Goal: Obtain resource: Download file/media

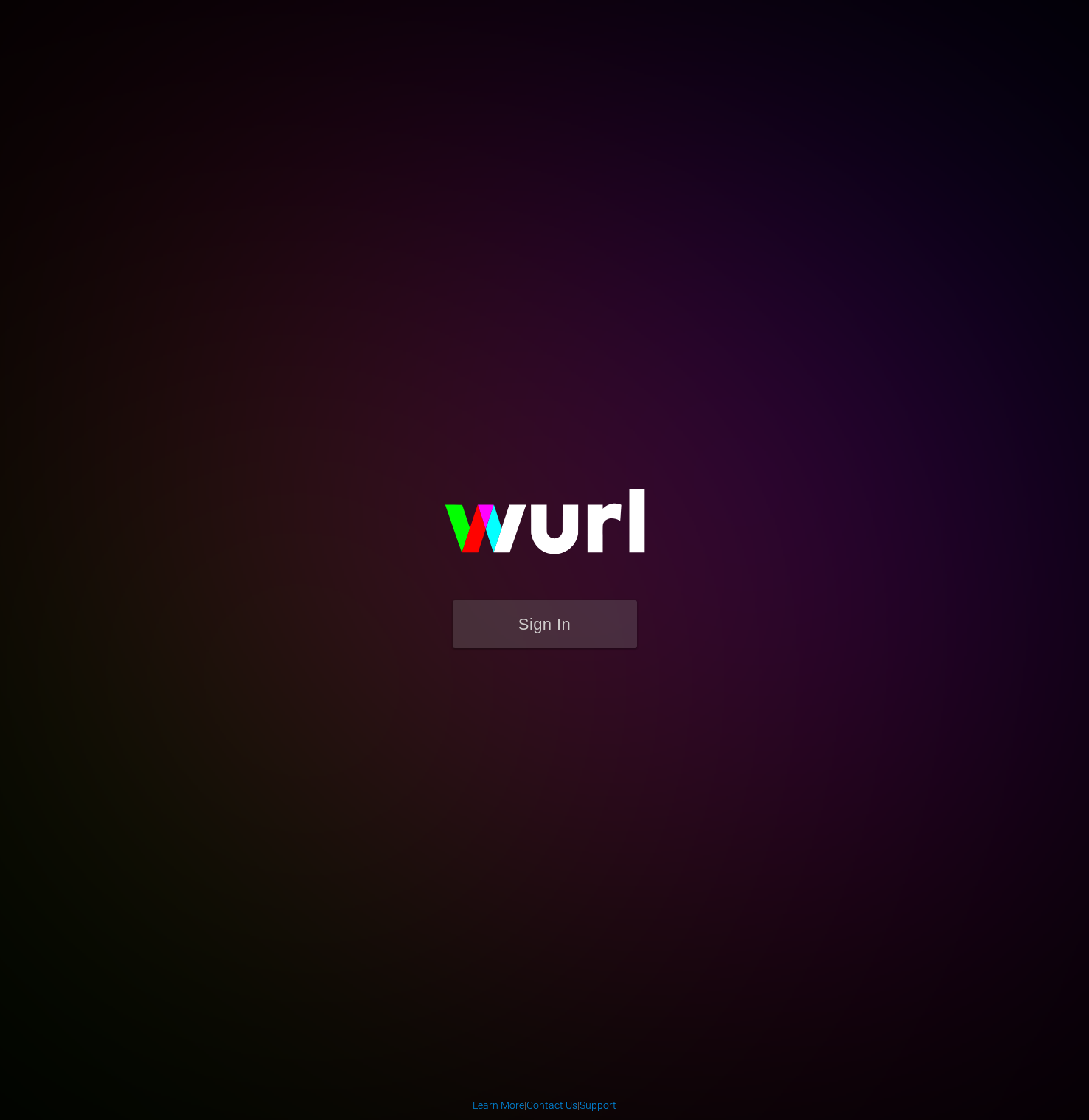
click at [564, 658] on form "Sign In" at bounding box center [545, 631] width 295 height 63
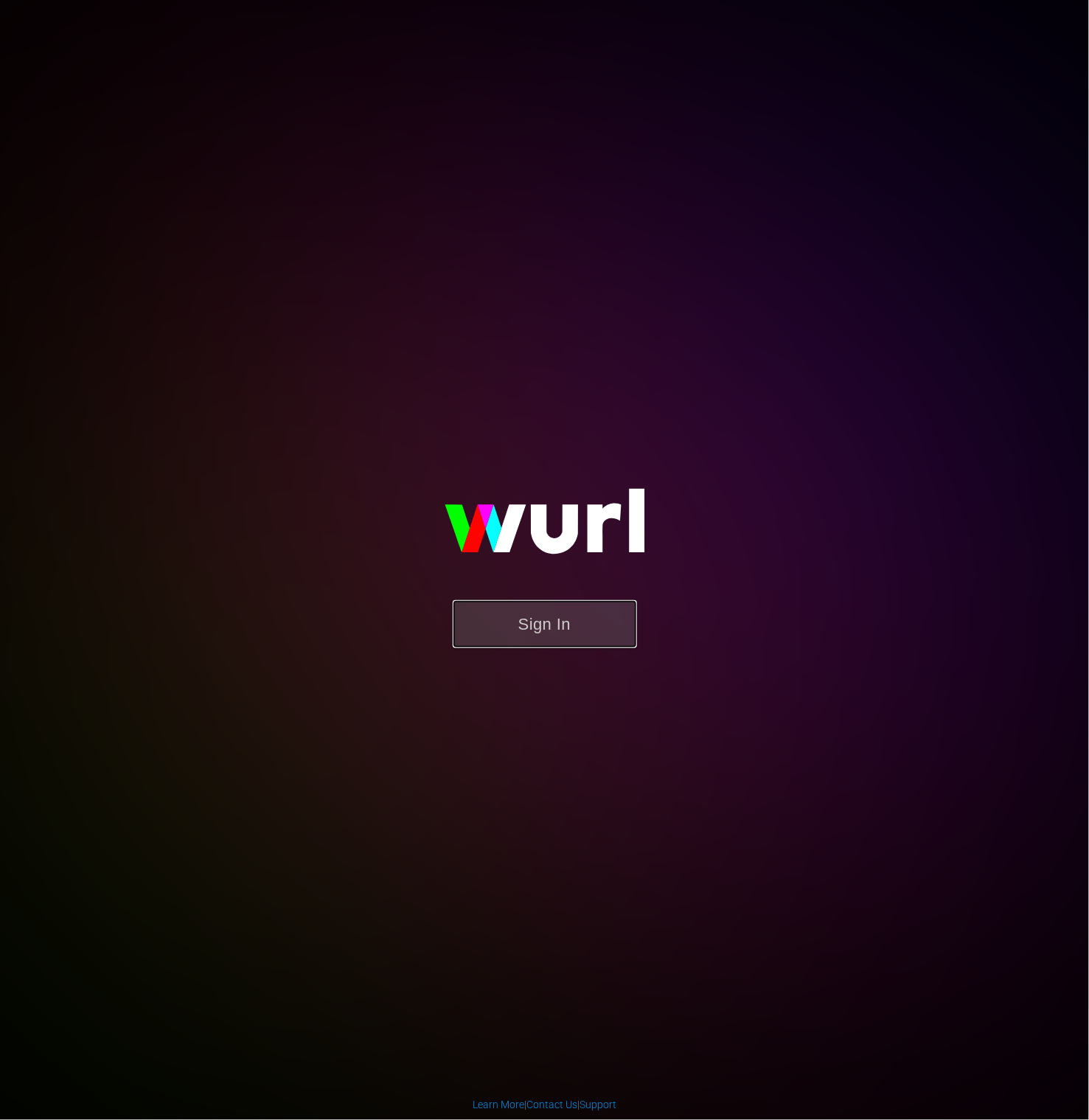
click at [564, 626] on button "Sign In" at bounding box center [545, 624] width 185 height 48
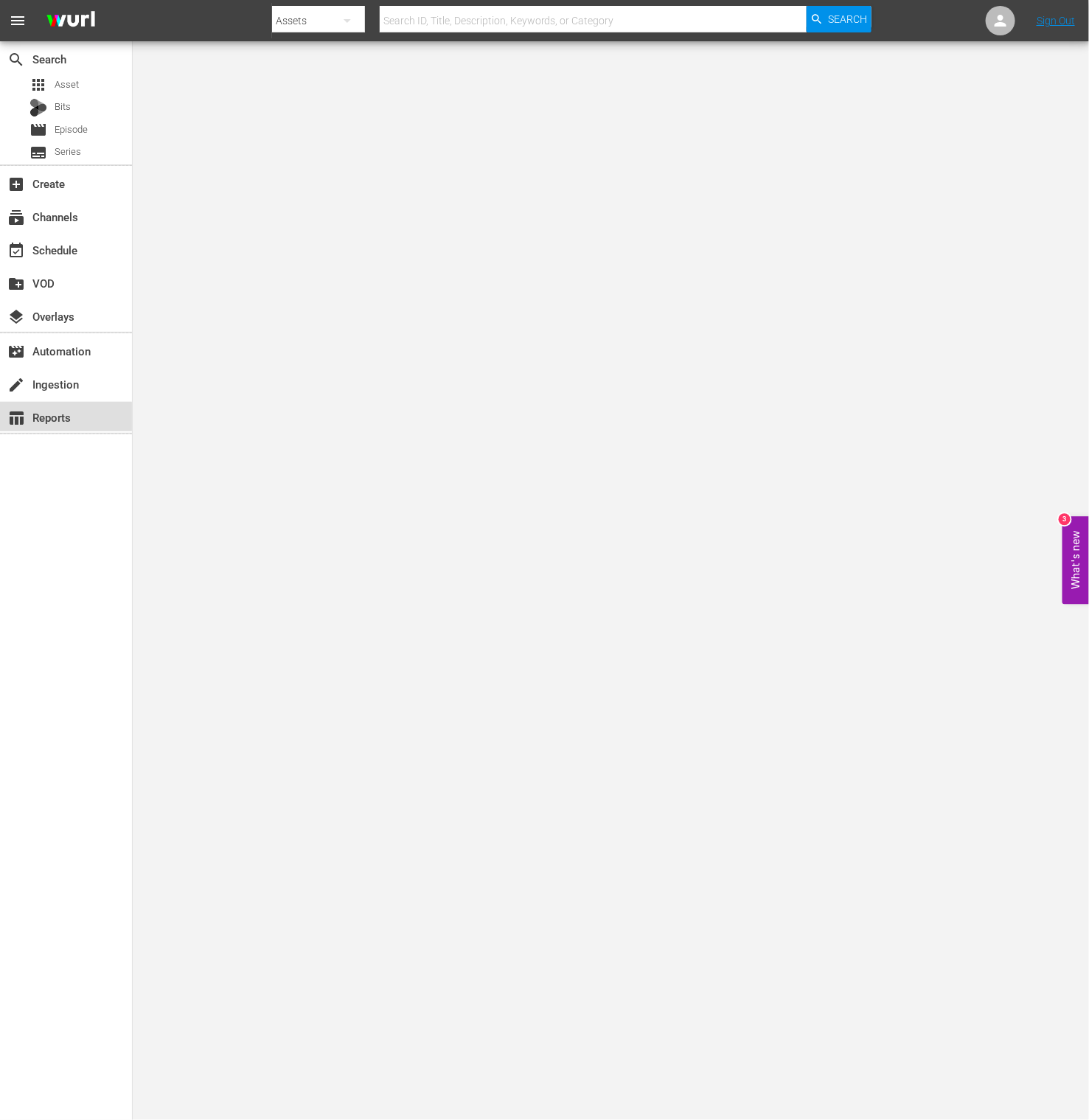
click at [47, 430] on div "table_chart Reports" at bounding box center [65, 416] width 132 height 29
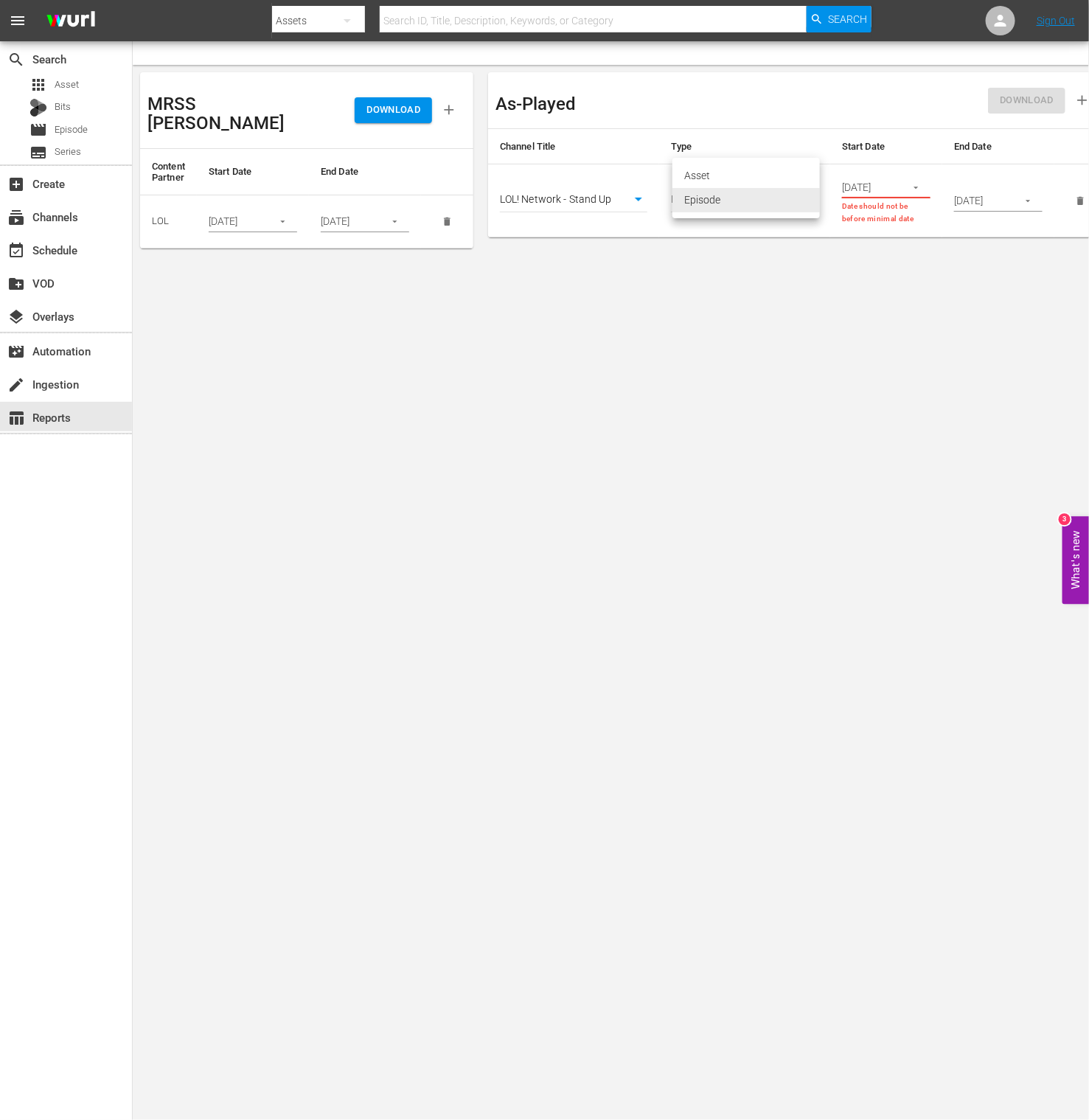
click at [819, 197] on body "menu Search By Assets Search ID, Title, Description, Keywords, or Category Sear…" at bounding box center [544, 560] width 1089 height 1120
click at [707, 254] on div at bounding box center [544, 560] width 1089 height 1120
click at [899, 185] on div "[DATE]" at bounding box center [886, 187] width 88 height 22
click at [920, 183] on icon "button" at bounding box center [916, 187] width 11 height 11
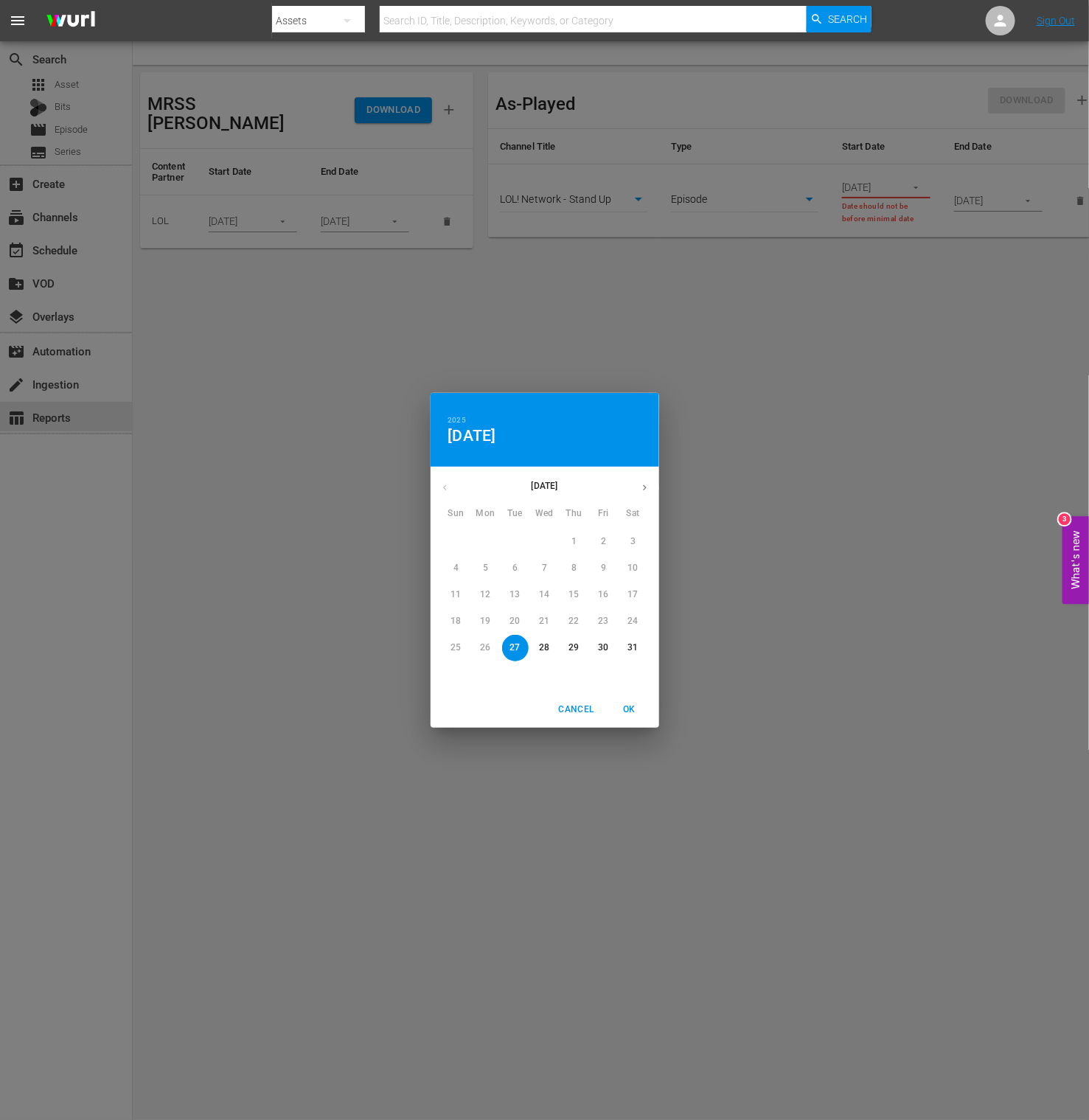
click at [645, 472] on div "[DATE] Sun Mon Tue Wed Thu Fri Sat" at bounding box center [544, 496] width 229 height 49
click at [646, 475] on button "button" at bounding box center [645, 488] width 29 height 29
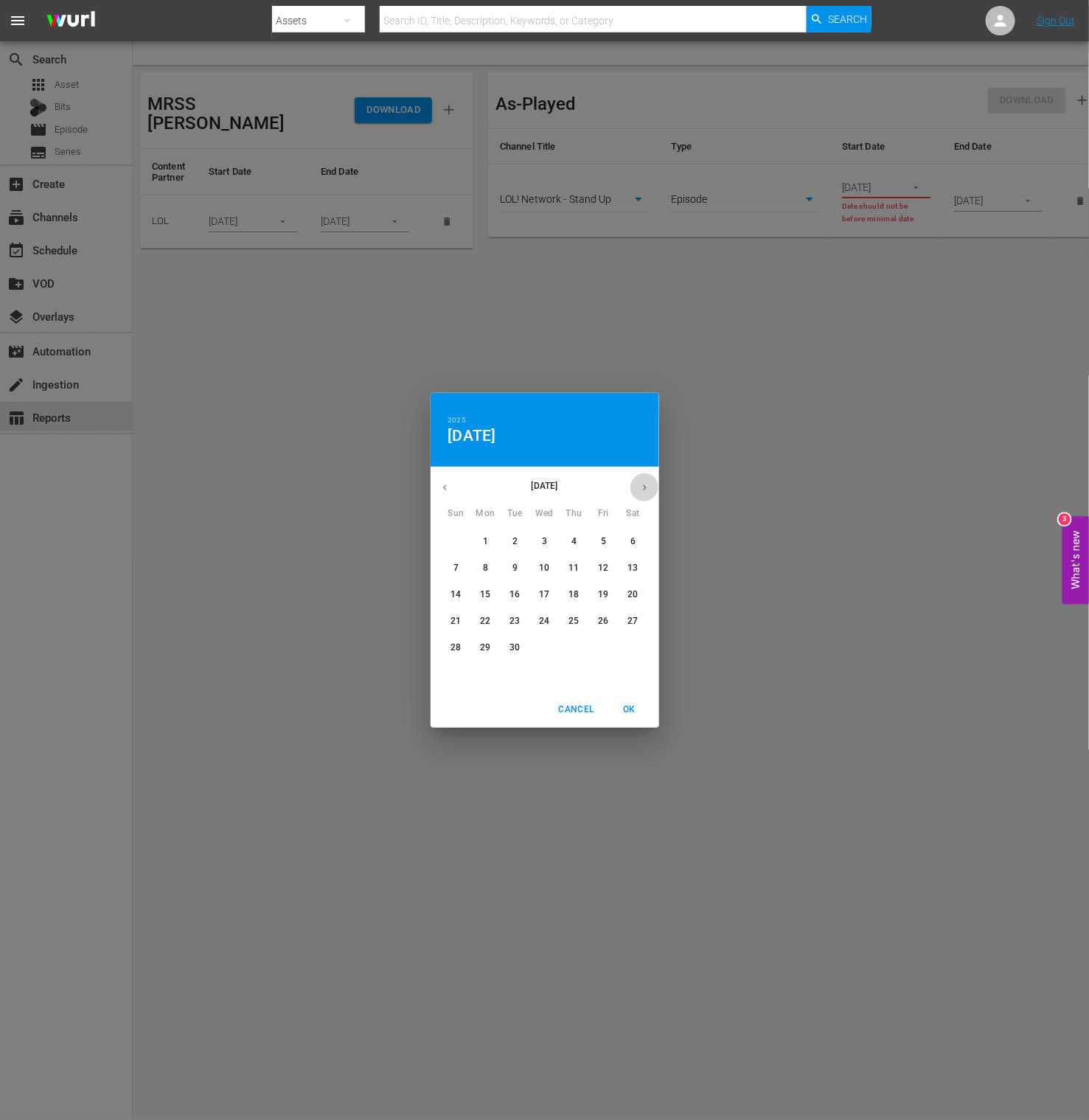
click at [646, 475] on button "button" at bounding box center [645, 488] width 29 height 29
click at [439, 490] on icon "button" at bounding box center [444, 488] width 11 height 11
click at [484, 540] on p "1" at bounding box center [486, 541] width 5 height 12
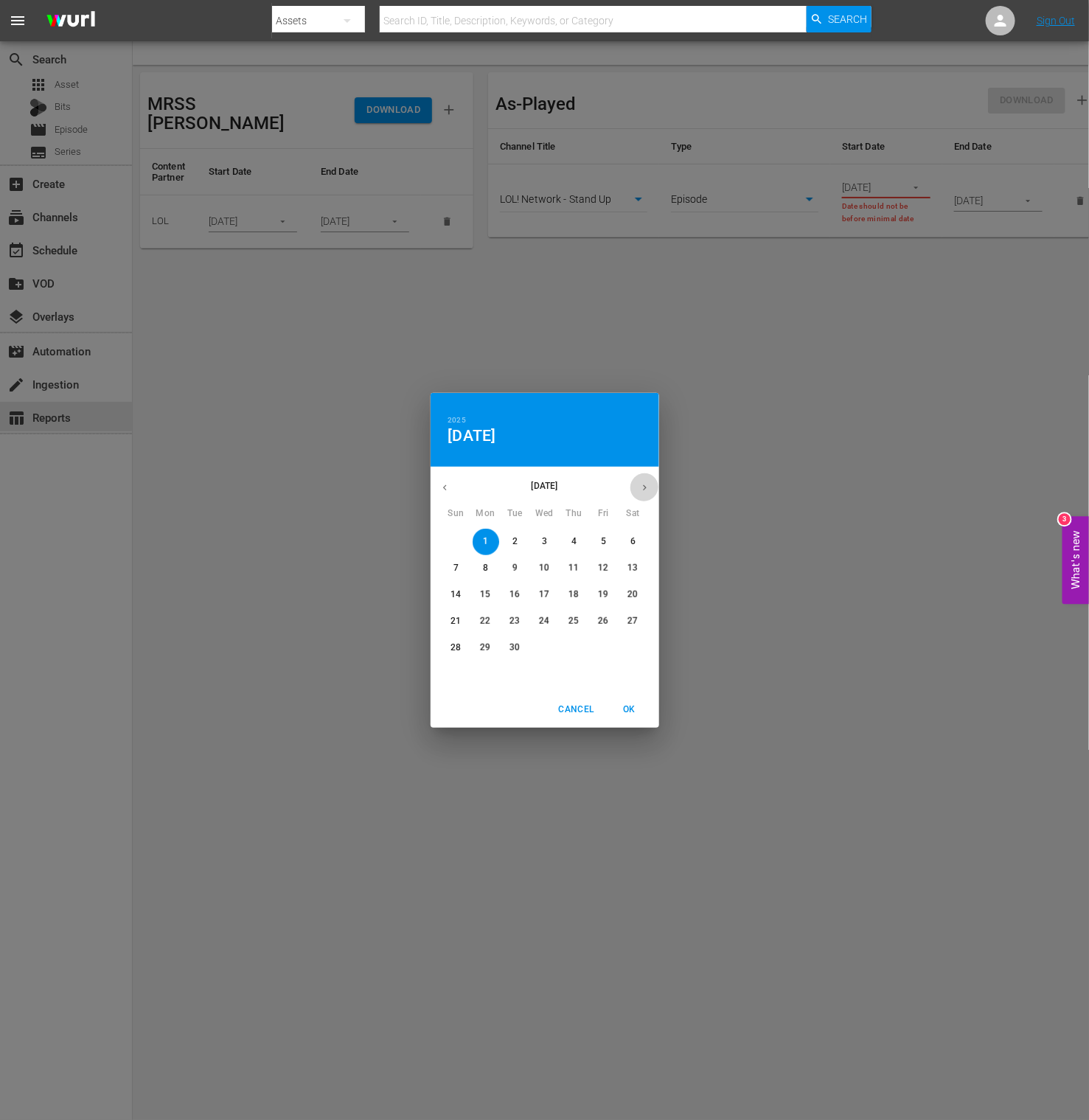
click at [652, 484] on button "button" at bounding box center [645, 488] width 29 height 29
click at [632, 621] on p "25" at bounding box center [632, 621] width 11 height 12
click at [638, 729] on div "2025 Sat, Oct [DATE] Mon Tue Wed Thu Fri Sat 28 29 30 1 2 3 4 5 6 7 8 9 10 11 1…" at bounding box center [544, 560] width 1089 height 1120
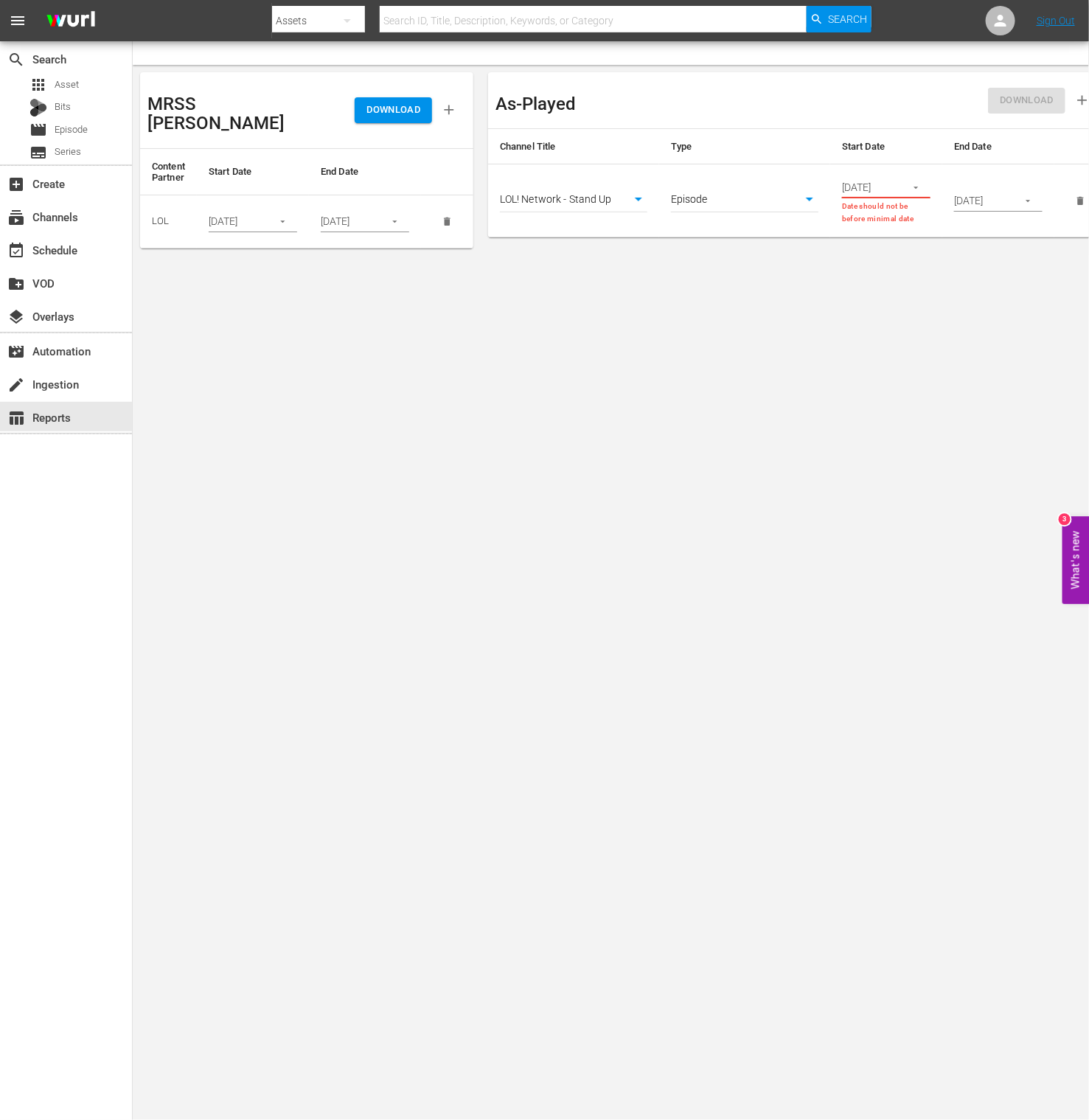
click at [638, 704] on body "menu Search By Assets Search ID, Title, Description, Keywords, or Category Sear…" at bounding box center [544, 560] width 1089 height 1120
click at [989, 201] on input "[DATE]" at bounding box center [980, 201] width 54 height 22
click at [874, 184] on input "[DATE]" at bounding box center [868, 187] width 54 height 22
click at [908, 185] on button "button" at bounding box center [916, 187] width 29 height 29
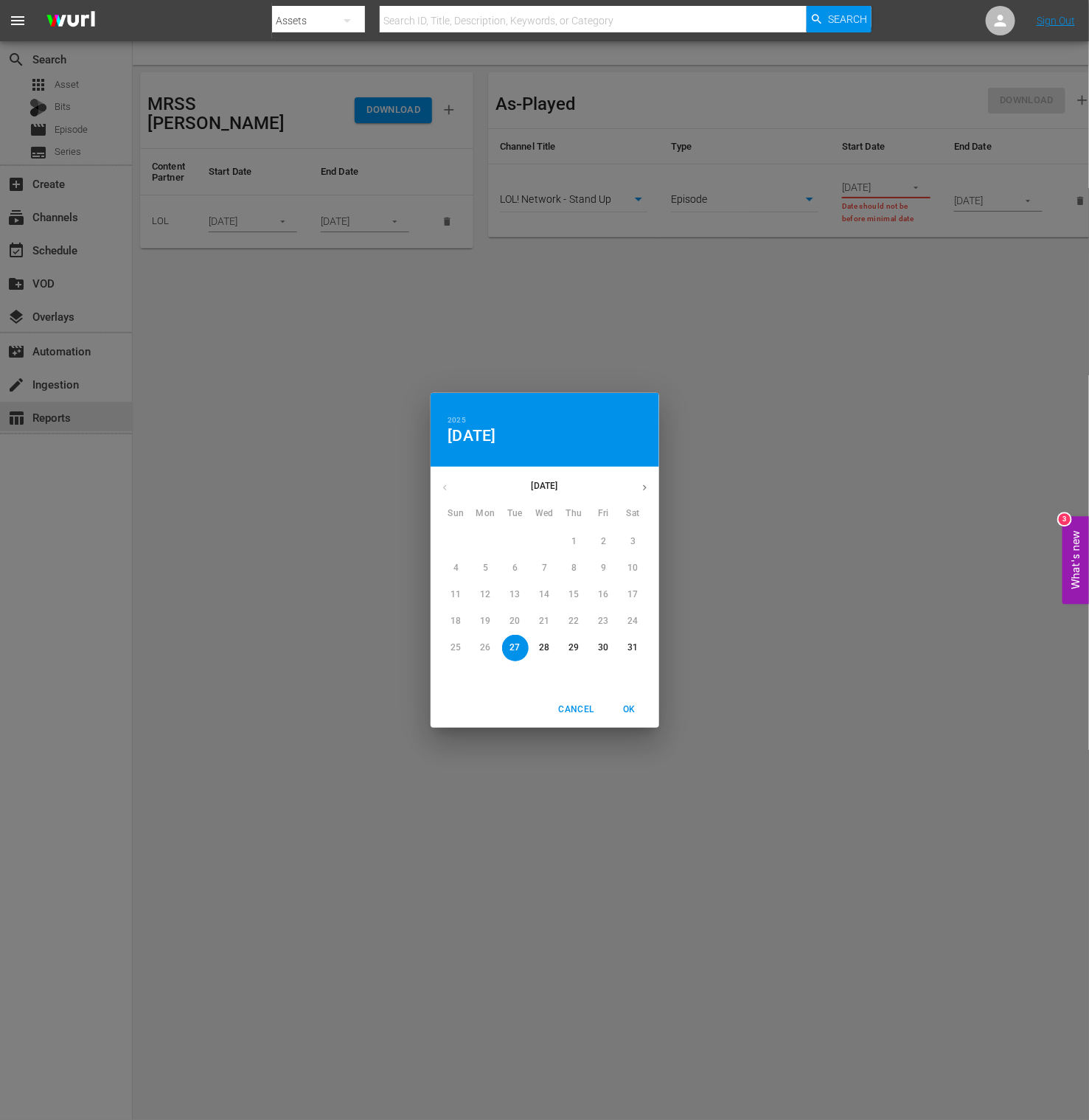
click at [641, 487] on icon "button" at bounding box center [645, 488] width 11 height 11
click at [641, 486] on icon "button" at bounding box center [645, 488] width 11 height 11
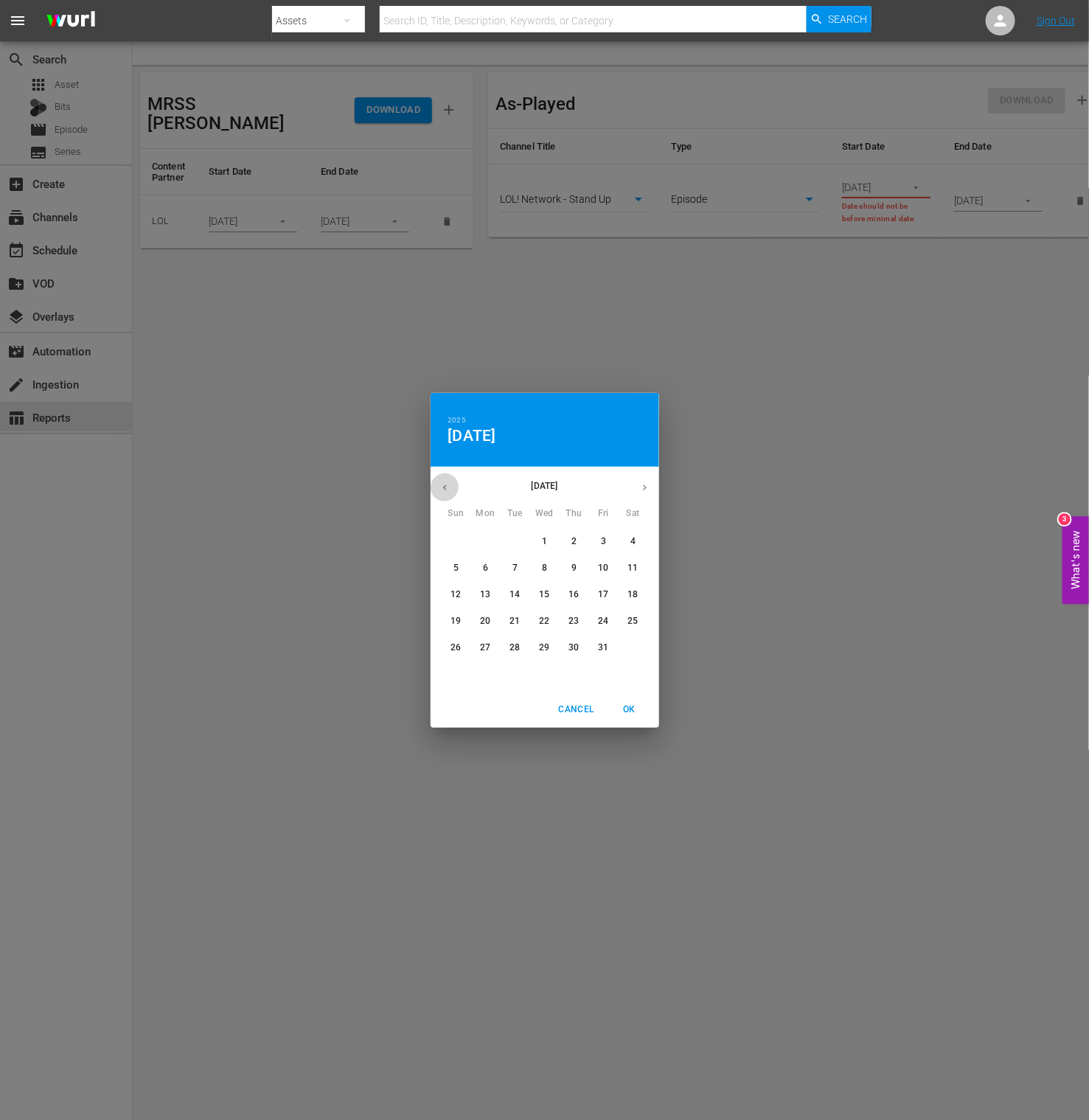
click at [438, 485] on button "button" at bounding box center [444, 488] width 29 height 29
click at [485, 541] on p "1" at bounding box center [486, 541] width 5 height 12
click at [629, 706] on span "OK" at bounding box center [630, 710] width 35 height 16
type input "[DATE]"
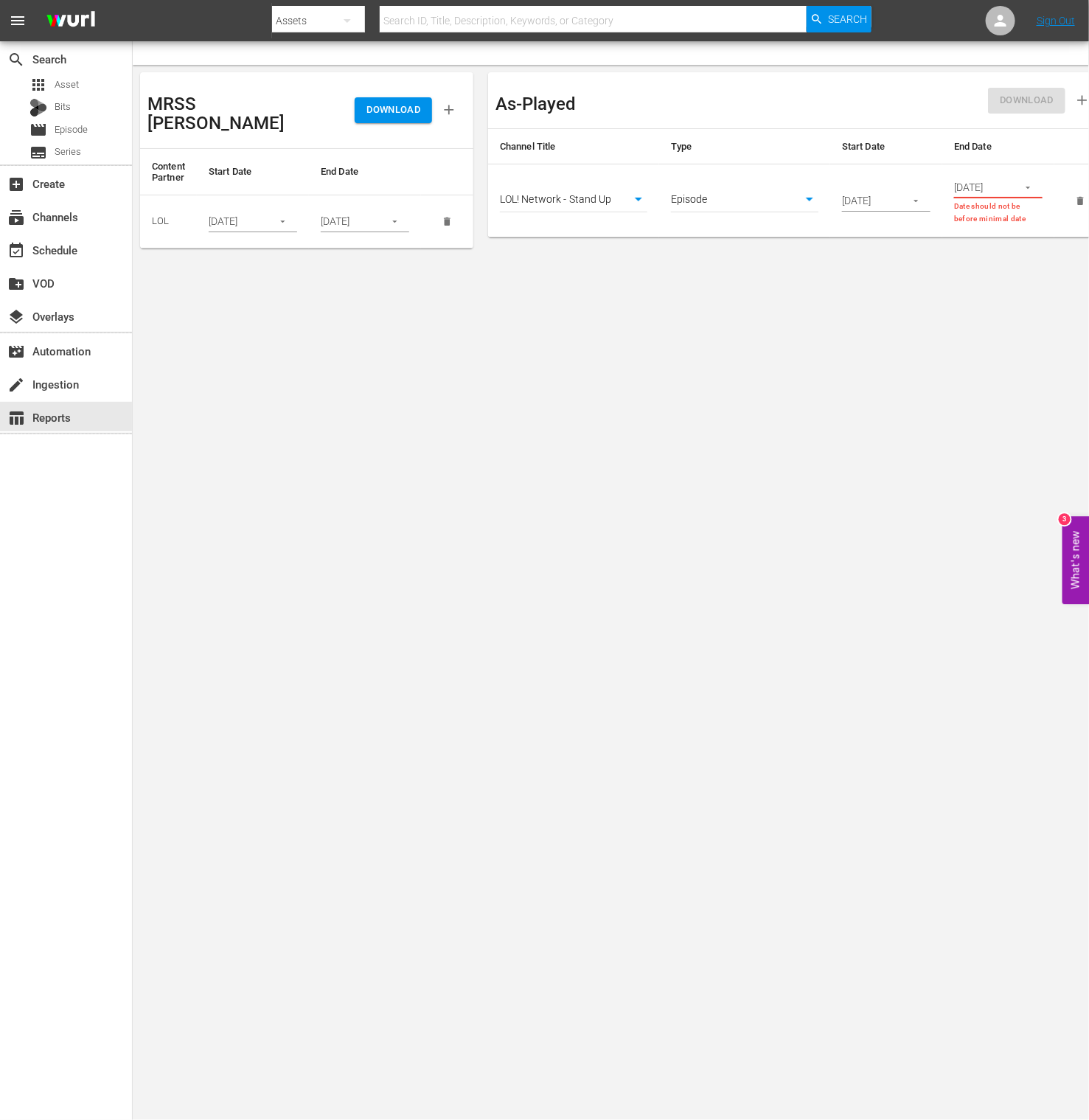
click at [984, 189] on input "[DATE]" at bounding box center [980, 187] width 54 height 22
click at [1025, 185] on icon "button" at bounding box center [1028, 187] width 11 height 11
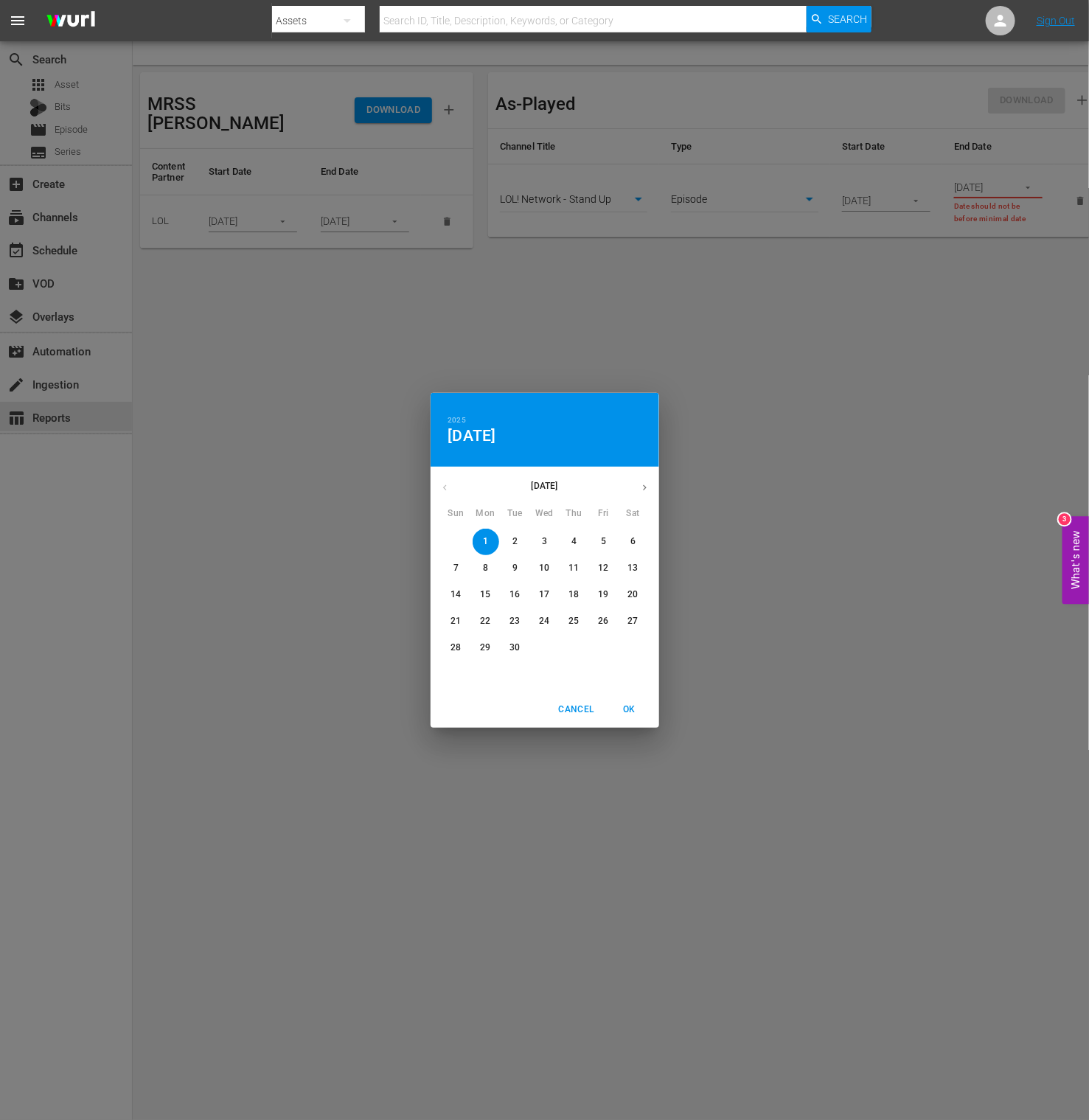
click at [637, 487] on button "button" at bounding box center [645, 488] width 29 height 29
click at [637, 488] on button "button" at bounding box center [645, 488] width 29 height 29
click at [456, 481] on button "button" at bounding box center [444, 488] width 29 height 29
click at [632, 618] on p "25" at bounding box center [632, 621] width 11 height 12
click at [627, 716] on span "OK" at bounding box center [630, 710] width 35 height 16
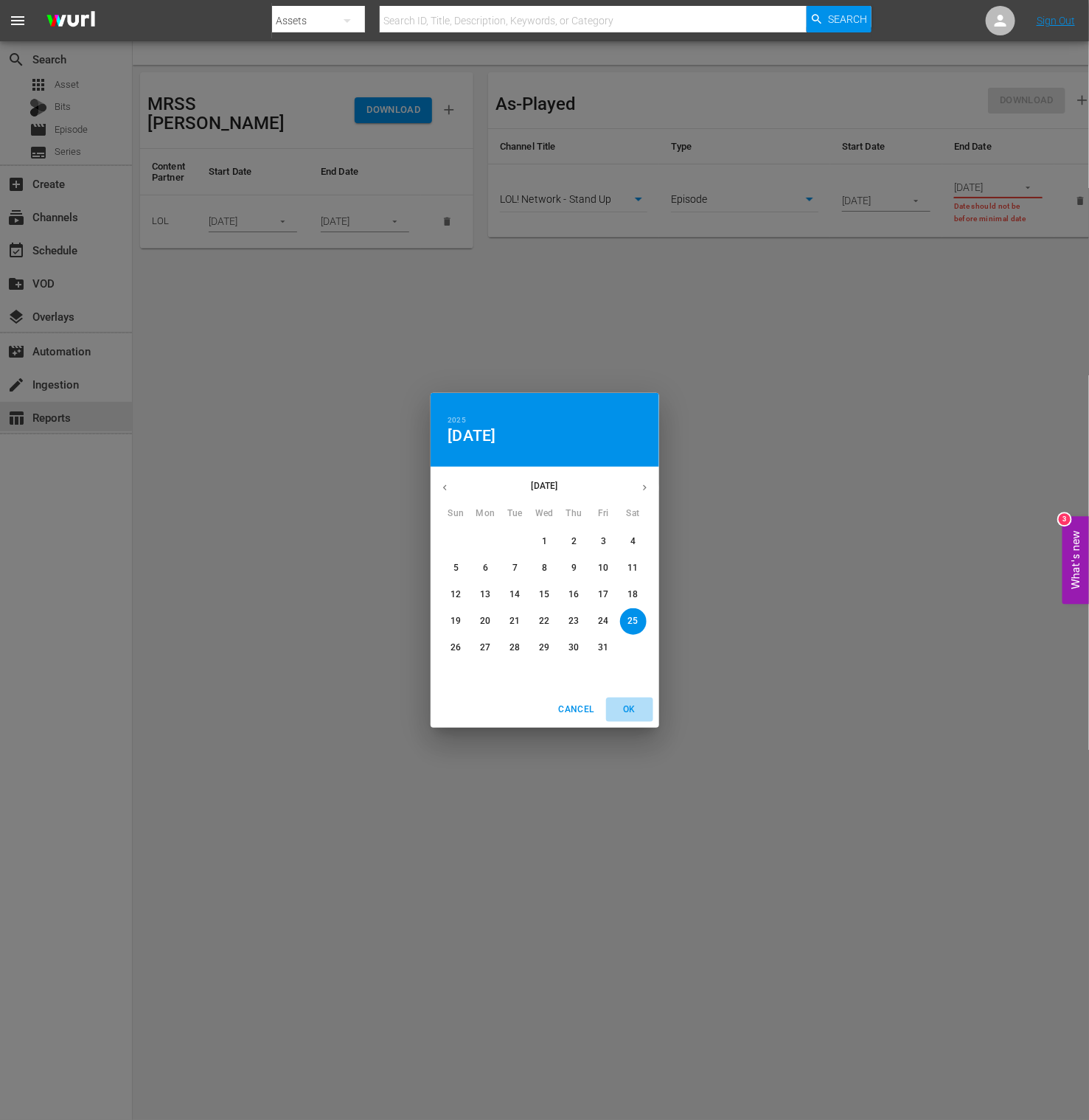
type input "[DATE]"
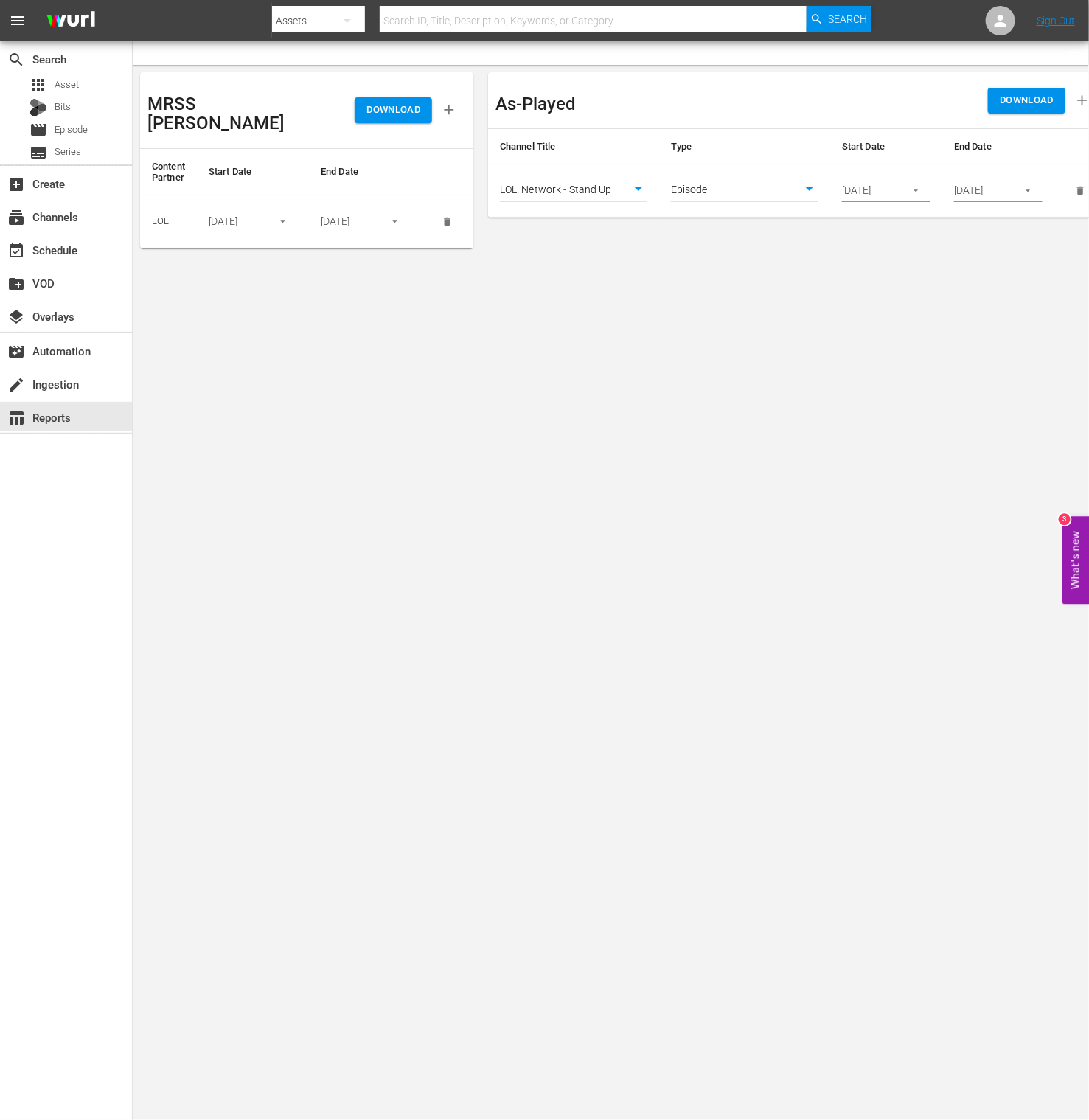
click at [1028, 101] on span "DOWNLOAD" at bounding box center [1026, 100] width 54 height 17
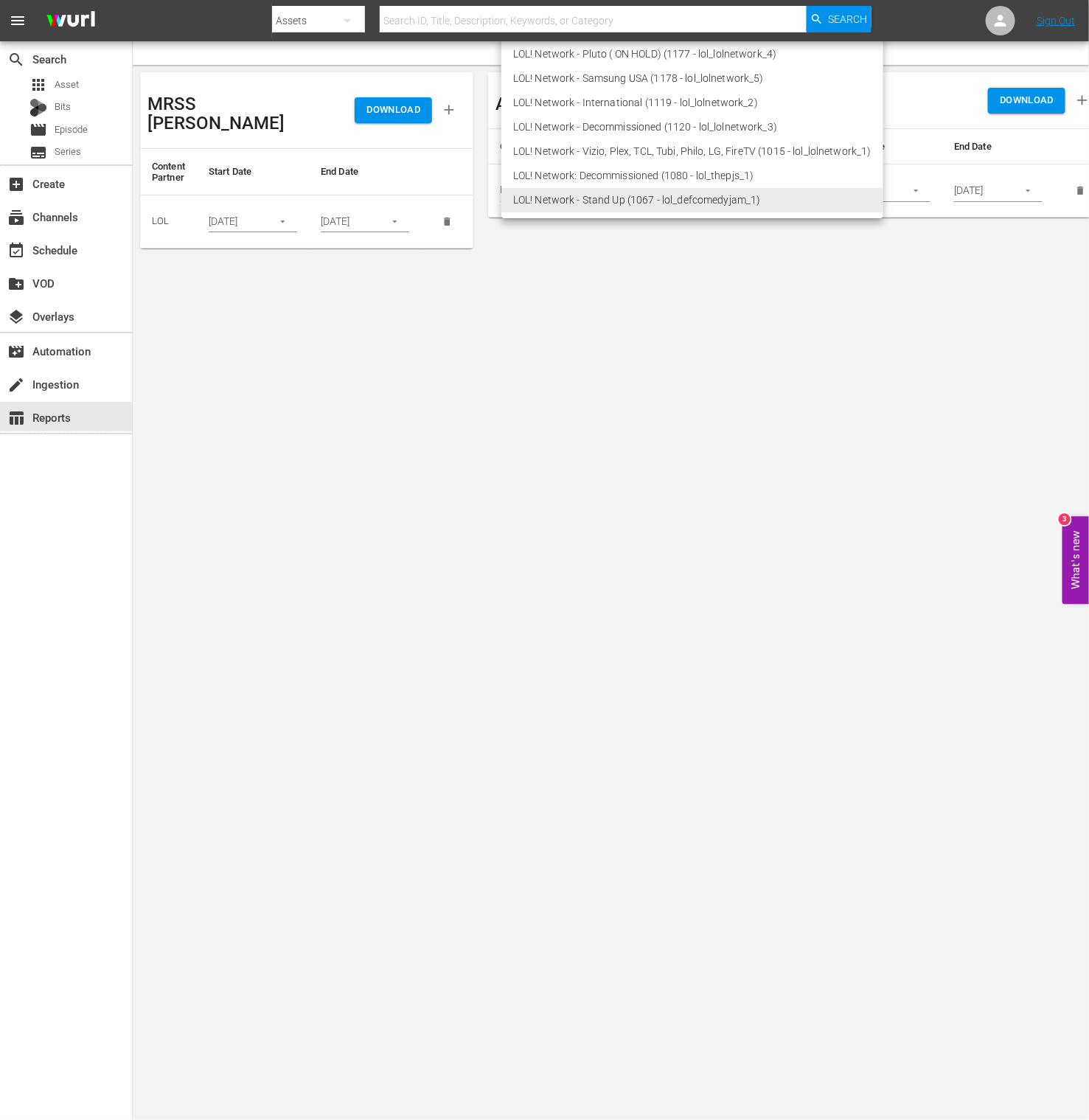
click at [633, 190] on body "menu Search By Assets Search ID, Title, Description, Keywords, or Category Sear…" at bounding box center [544, 560] width 1089 height 1120
click at [586, 151] on li "LOL! Network - Vizio, Plex, TCL, Tubi, Philo, LG, FireTV (1015 - lol_lolnetwork…" at bounding box center [692, 152] width 382 height 25
type input "1015"
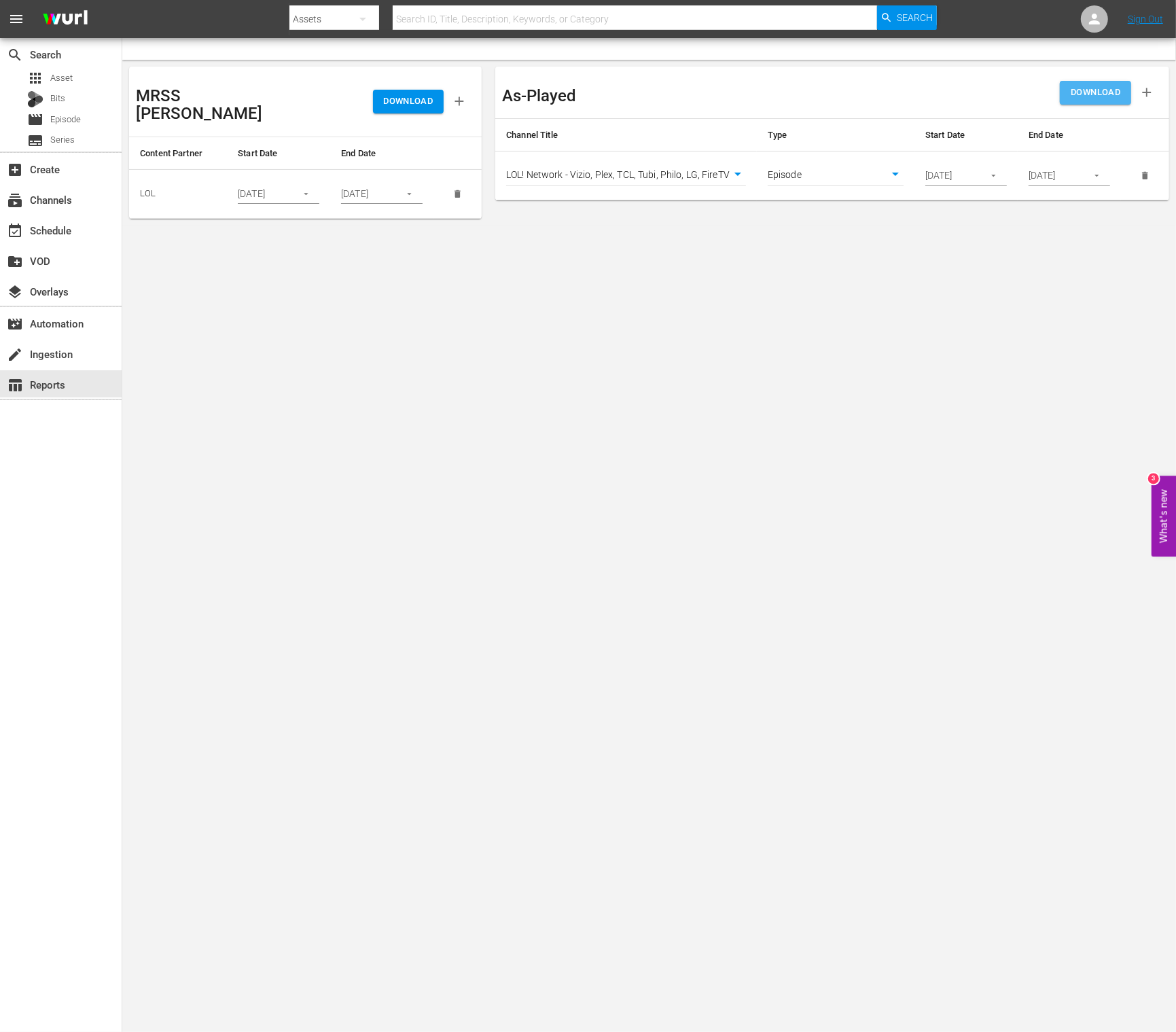
click at [1003, 88] on span "DOWNLOAD" at bounding box center [1095, 92] width 50 height 15
click at [665, 180] on body "menu Search By Assets Search ID, Title, Description, Keywords, or Category Sear…" at bounding box center [588, 516] width 1176 height 1032
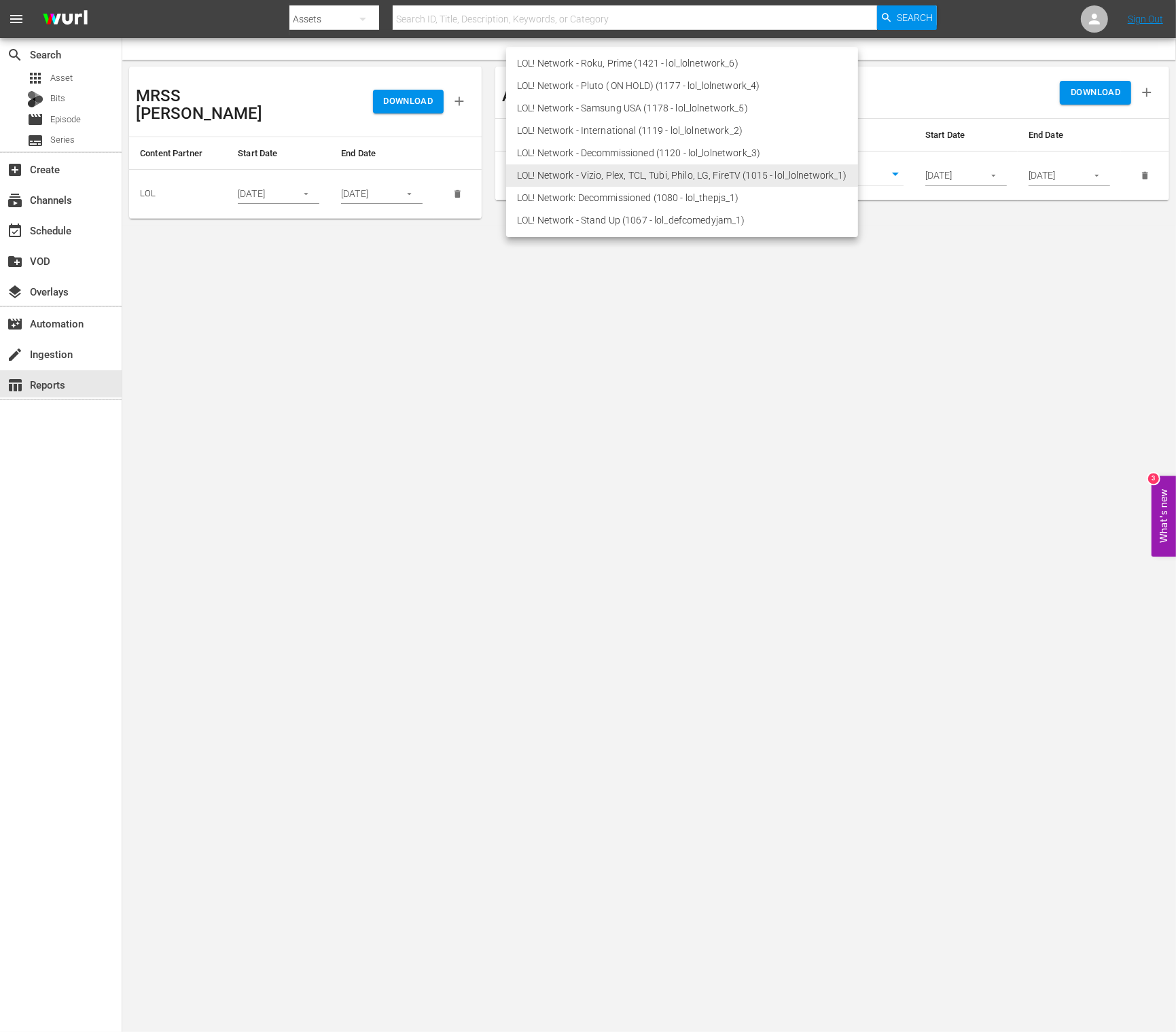
click at [723, 331] on div at bounding box center [588, 516] width 1176 height 1032
click at [725, 175] on body "menu Search By Assets Search ID, Title, Description, Keywords, or Category Sear…" at bounding box center [588, 516] width 1176 height 1032
click at [678, 112] on li "LOL! Network - Samsung USA (1178 - lol_lolnetwork_5)" at bounding box center [682, 108] width 352 height 23
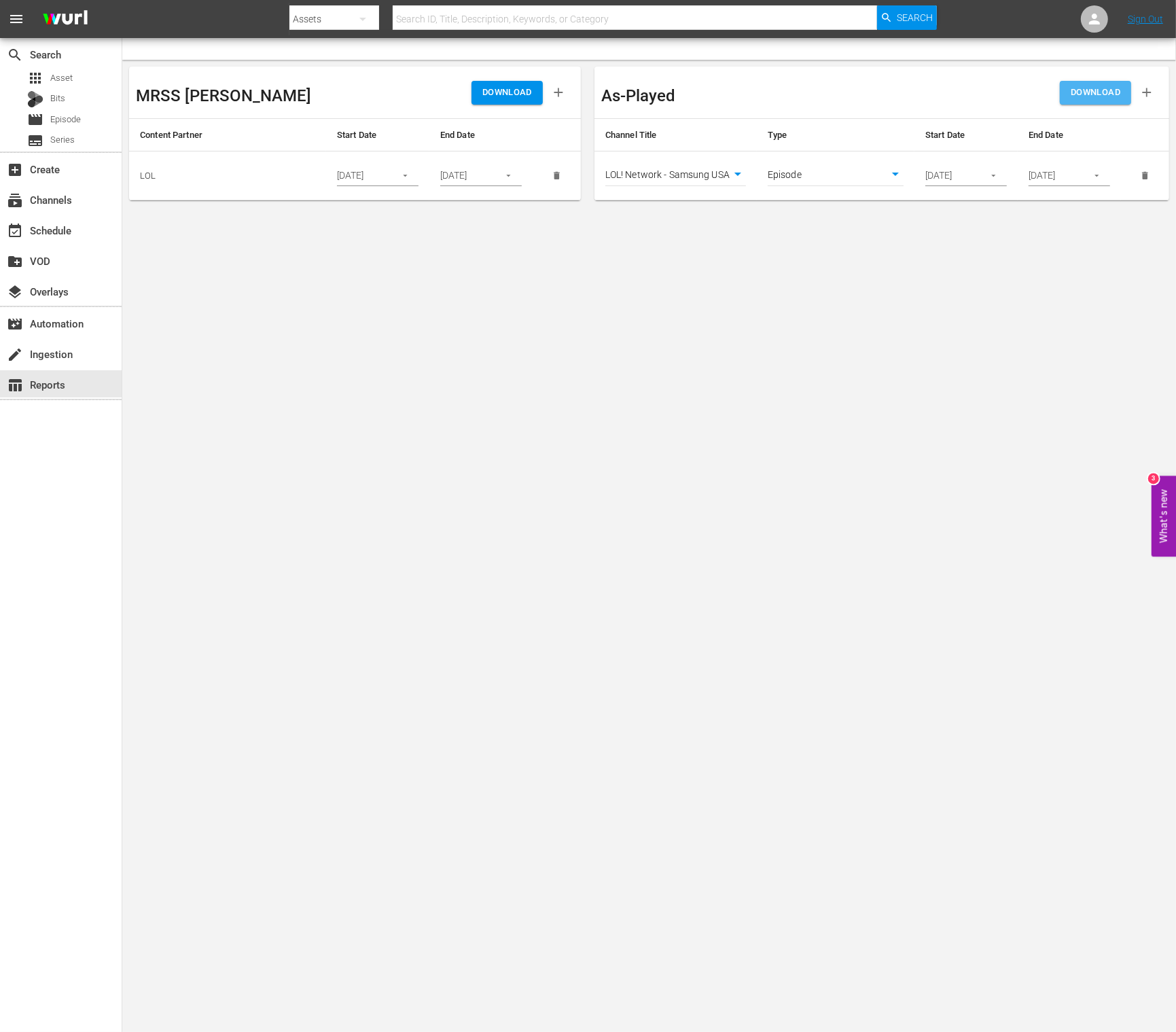
click at [1003, 99] on span "DOWNLOAD" at bounding box center [1095, 92] width 50 height 15
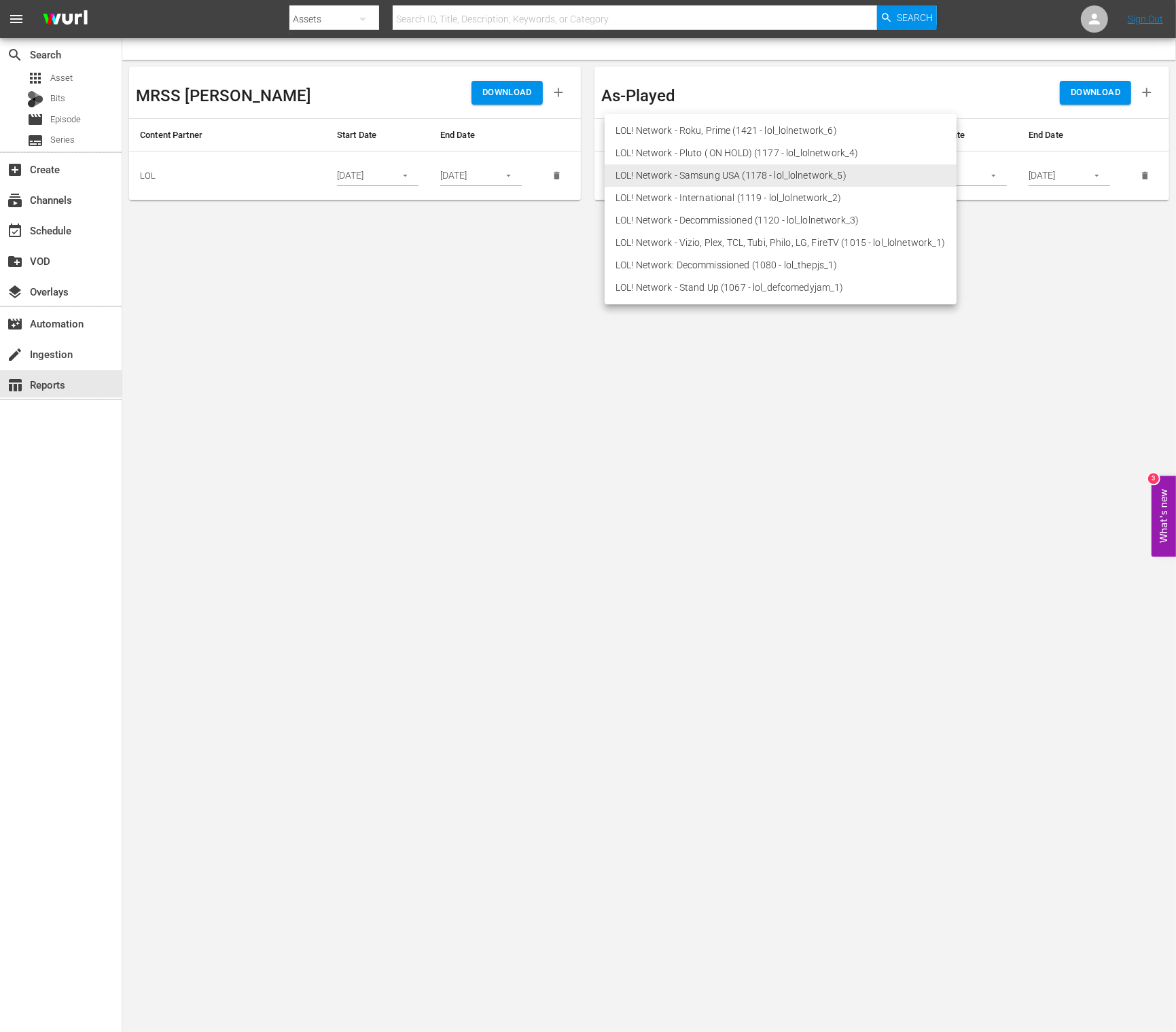
click at [743, 173] on body "menu Search By Assets Search ID, Title, Description, Keywords, or Category Sear…" at bounding box center [588, 516] width 1176 height 1032
click at [765, 123] on li "LOL! Network - Roku, Prime (1421 - lol_lolnetwork_6)" at bounding box center [780, 131] width 352 height 23
type input "1421"
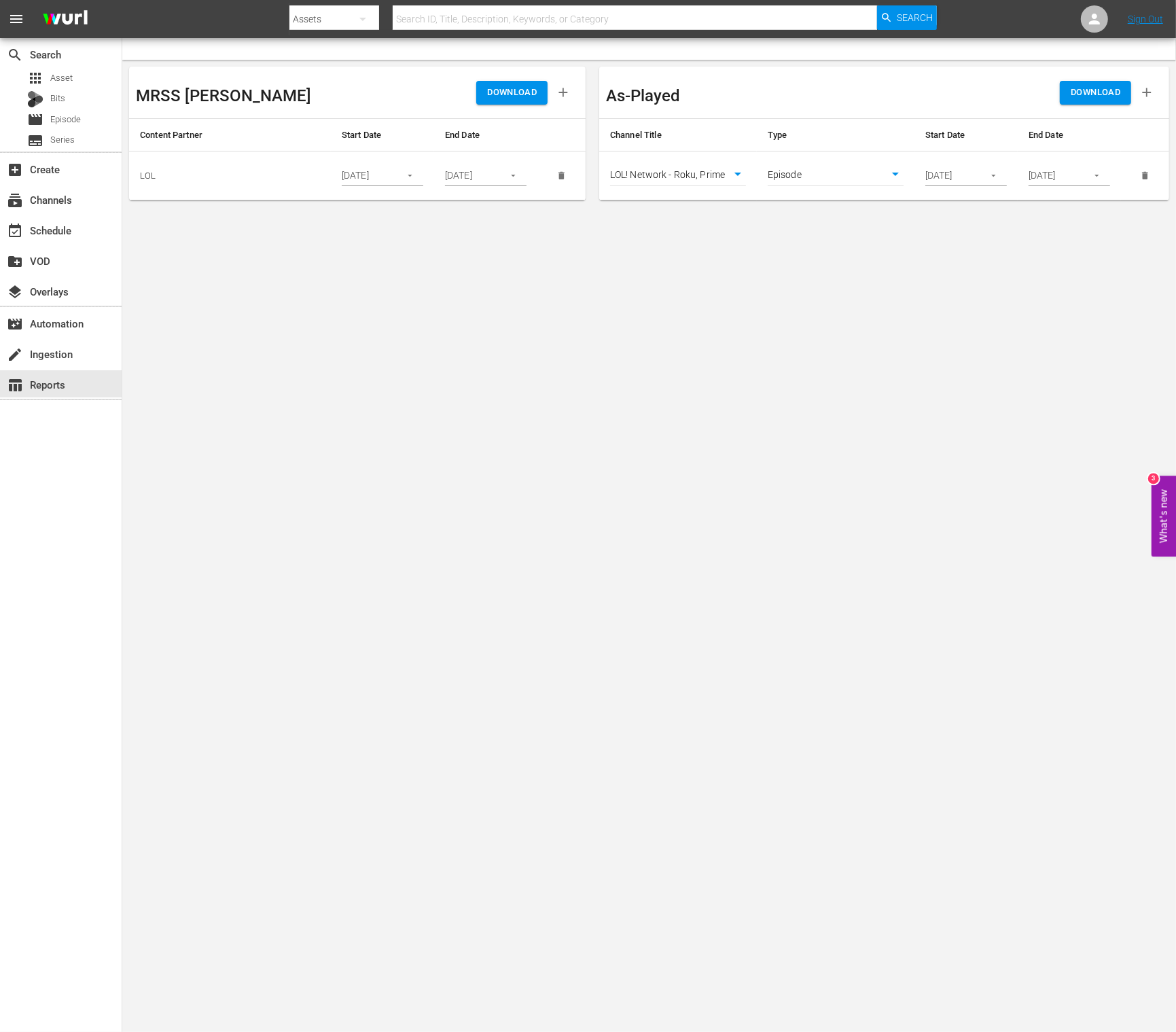
click at [1003, 97] on span "DOWNLOAD" at bounding box center [1095, 92] width 50 height 15
click at [64, 64] on div "search Search" at bounding box center [60, 53] width 121 height 27
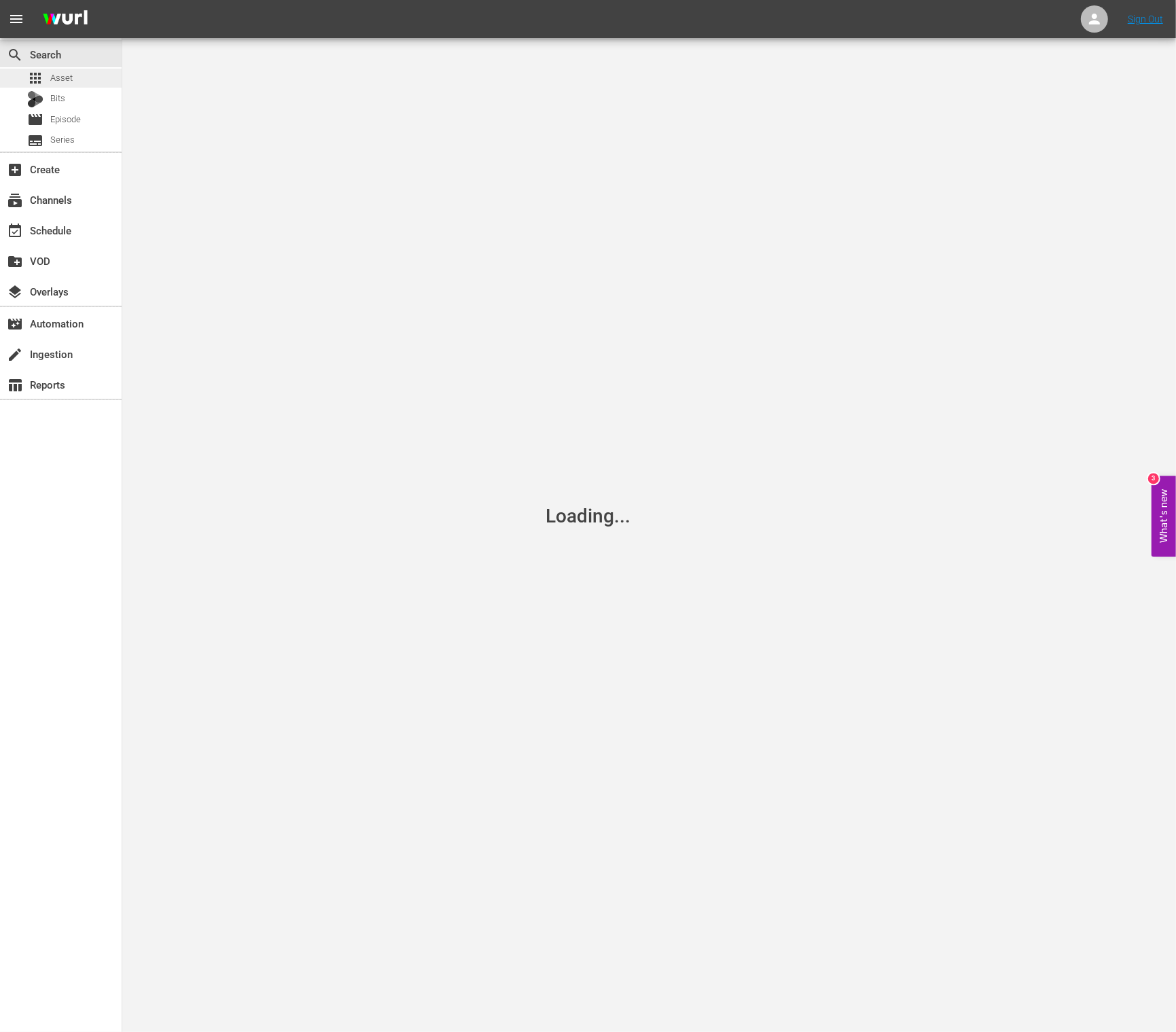
click at [59, 77] on span "Asset" at bounding box center [62, 78] width 23 height 14
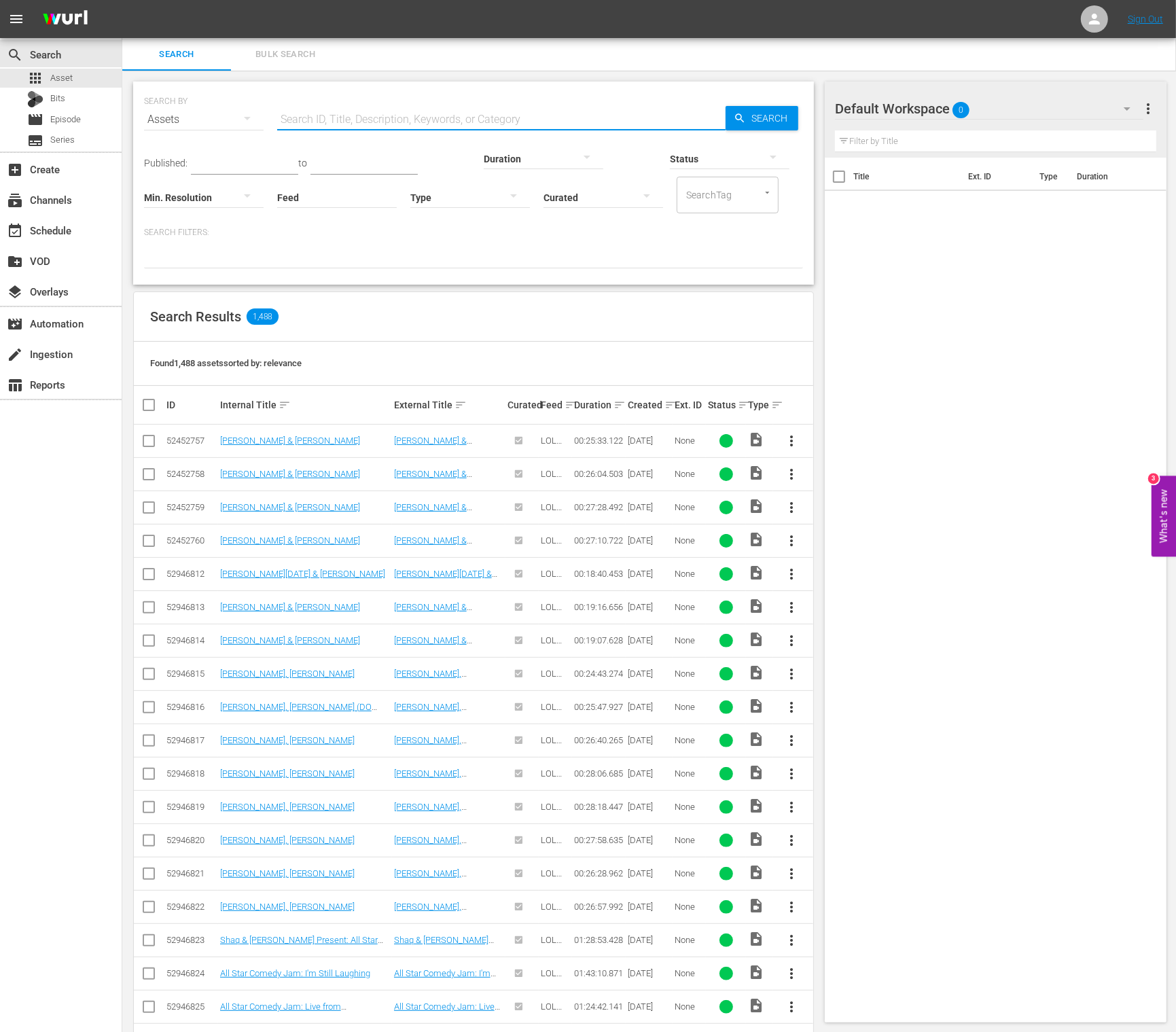
click at [337, 105] on input "text" at bounding box center [501, 120] width 448 height 33
type input "fences"
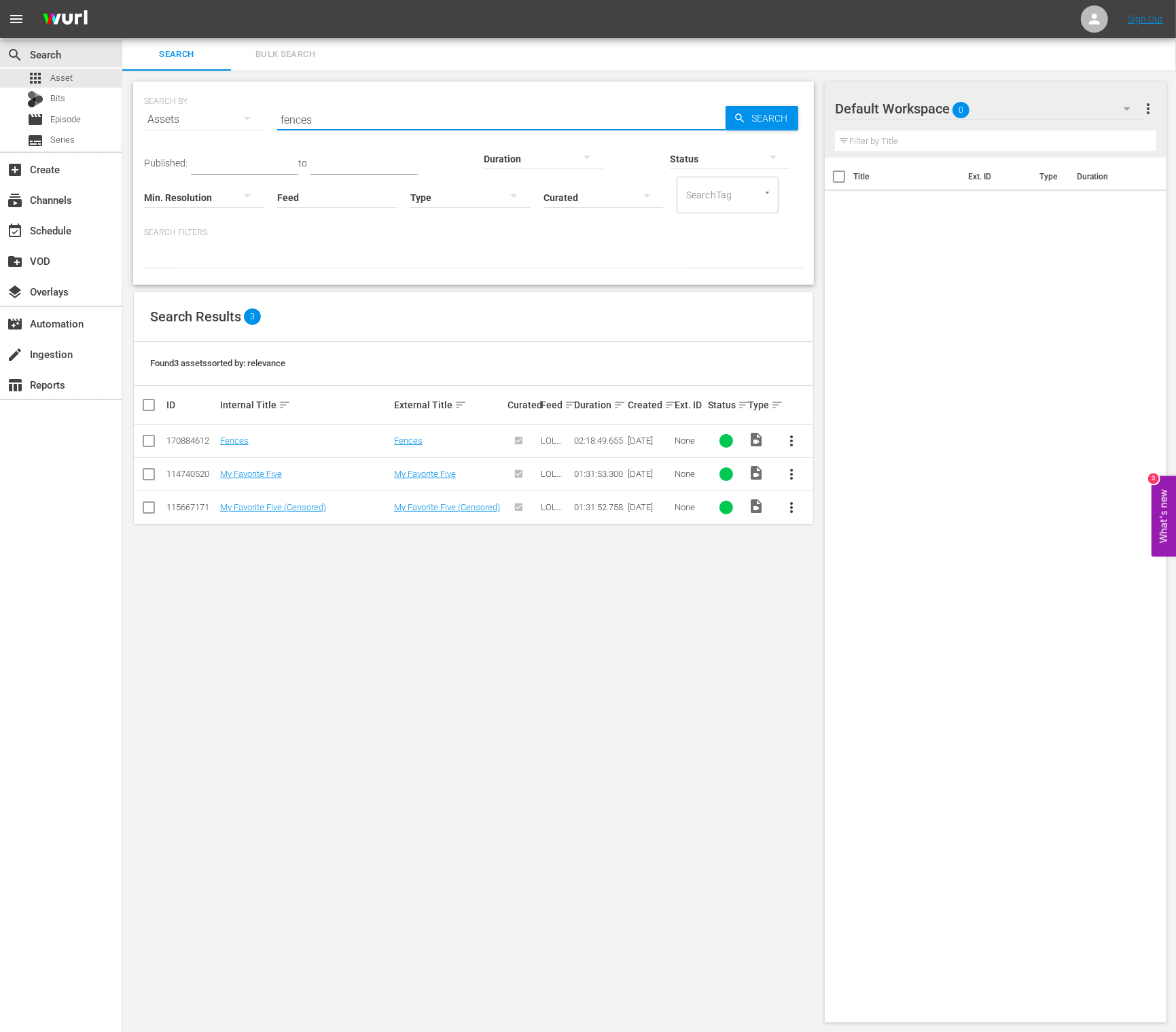
click at [256, 120] on button "button" at bounding box center [247, 118] width 33 height 33
click at [189, 216] on div "Episodes" at bounding box center [187, 210] width 55 height 22
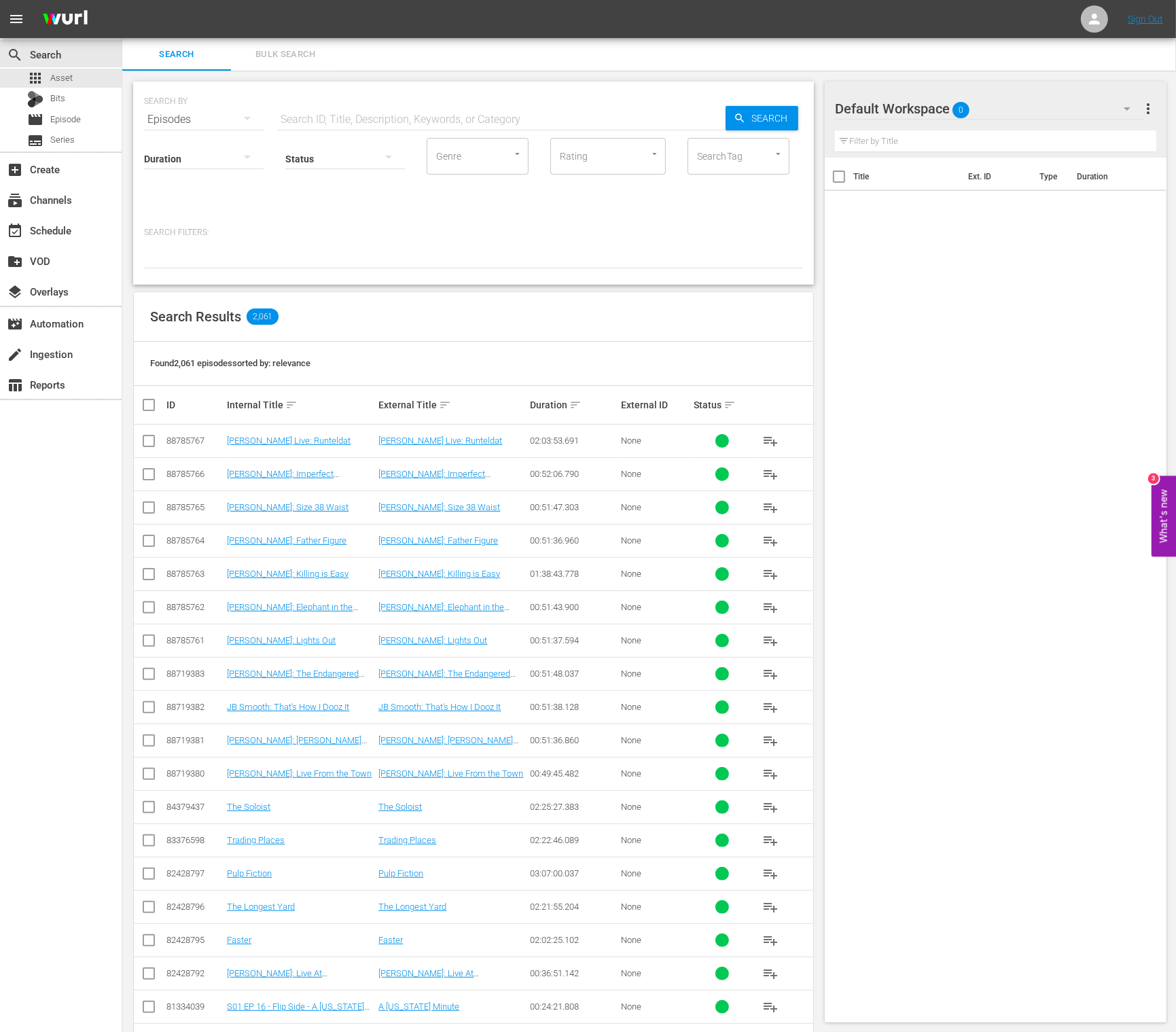
click at [396, 114] on input "text" at bounding box center [501, 120] width 448 height 33
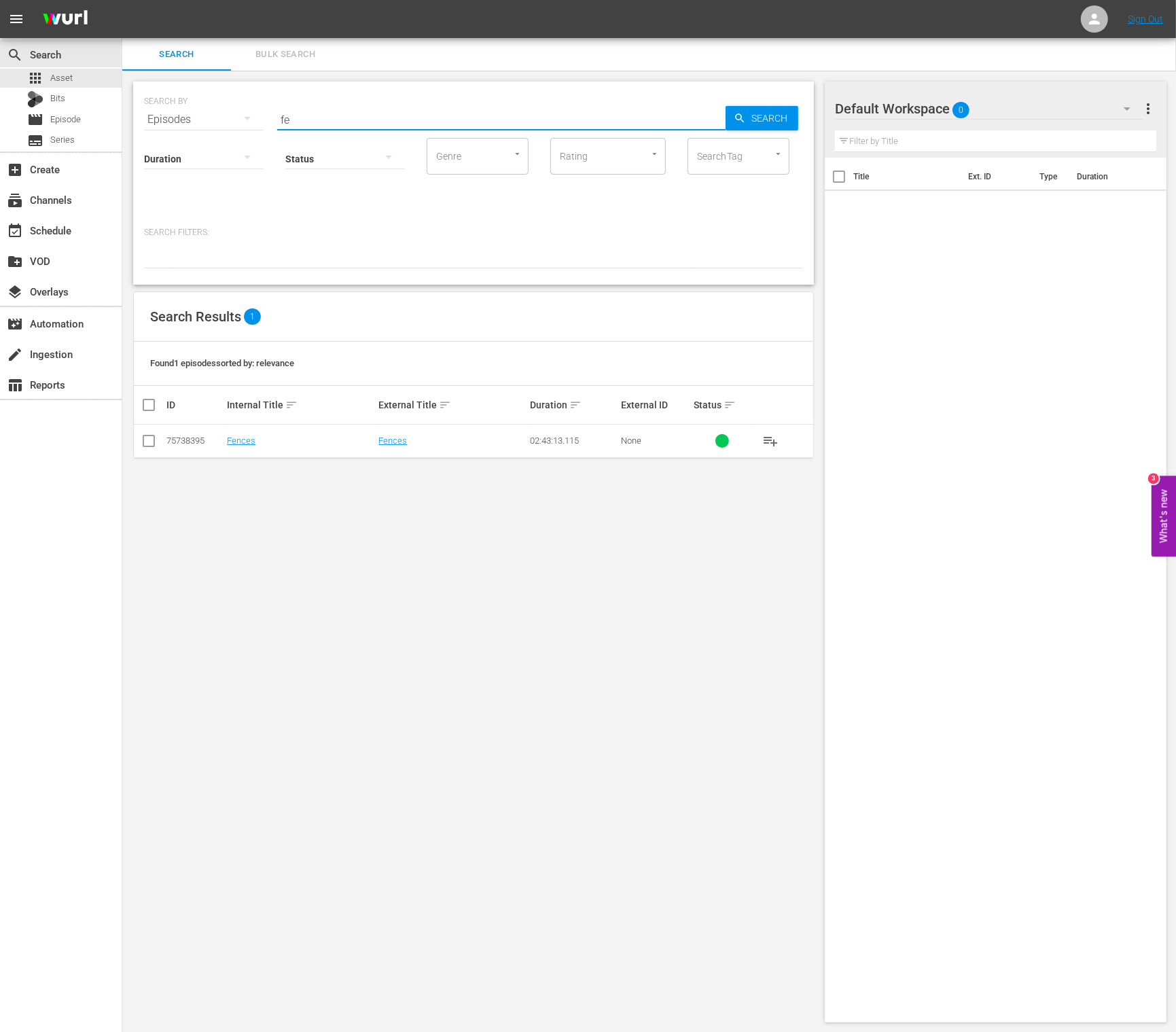
type input "f"
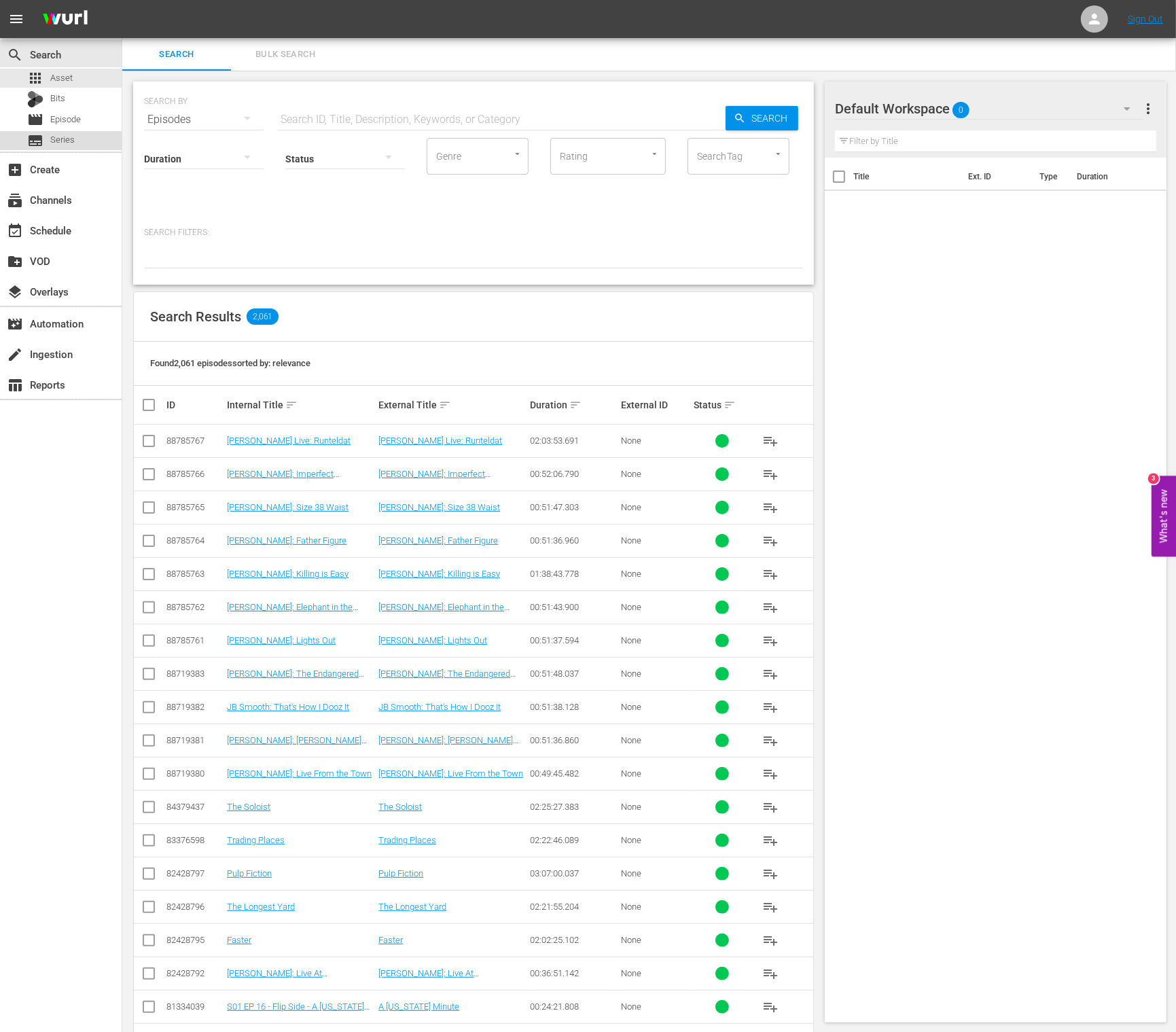
click at [63, 145] on span "Series" at bounding box center [63, 140] width 24 height 14
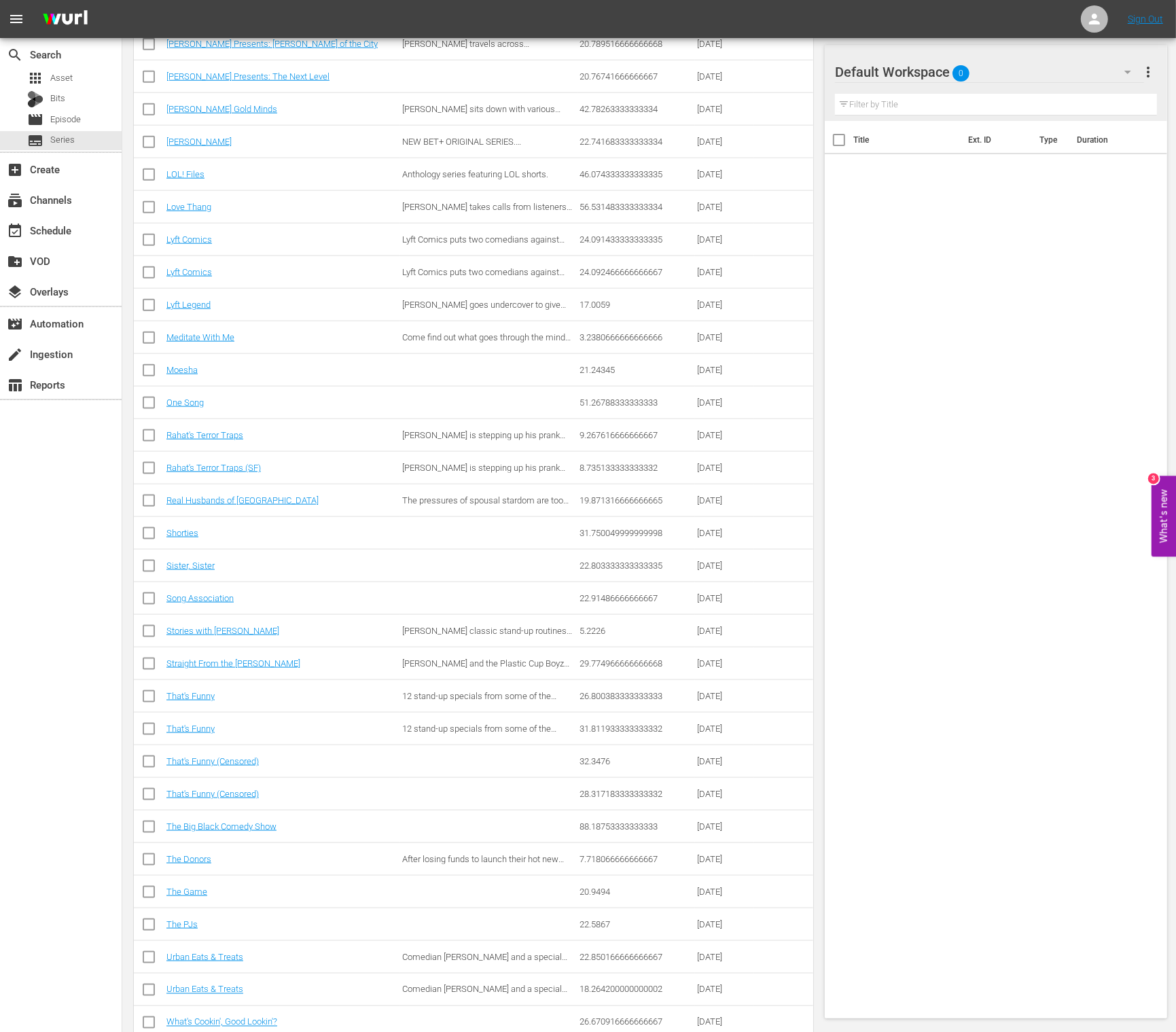
scroll to position [1400, 0]
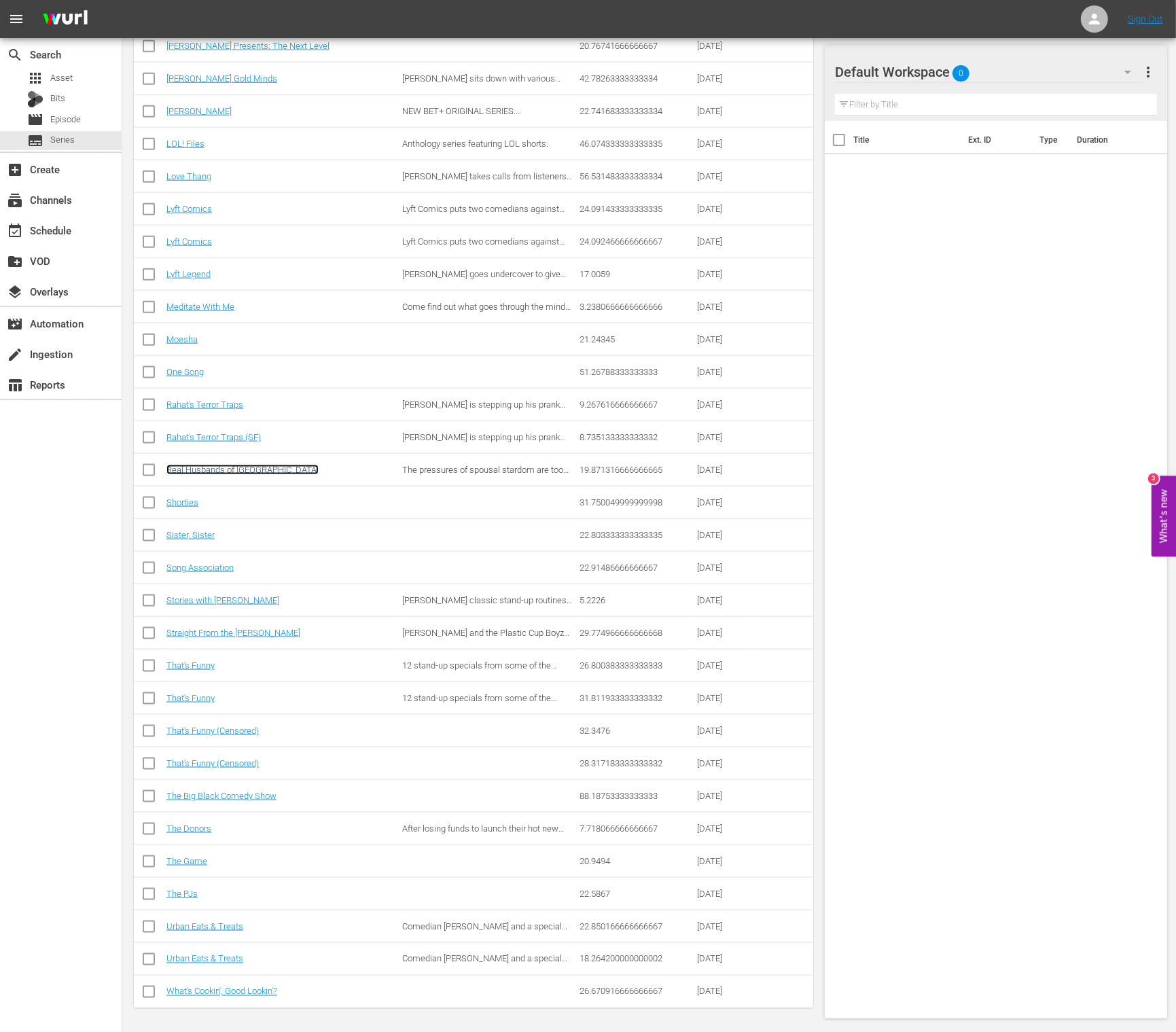
click at [230, 470] on link "Real Husbands of [GEOGRAPHIC_DATA]" at bounding box center [243, 470] width 152 height 11
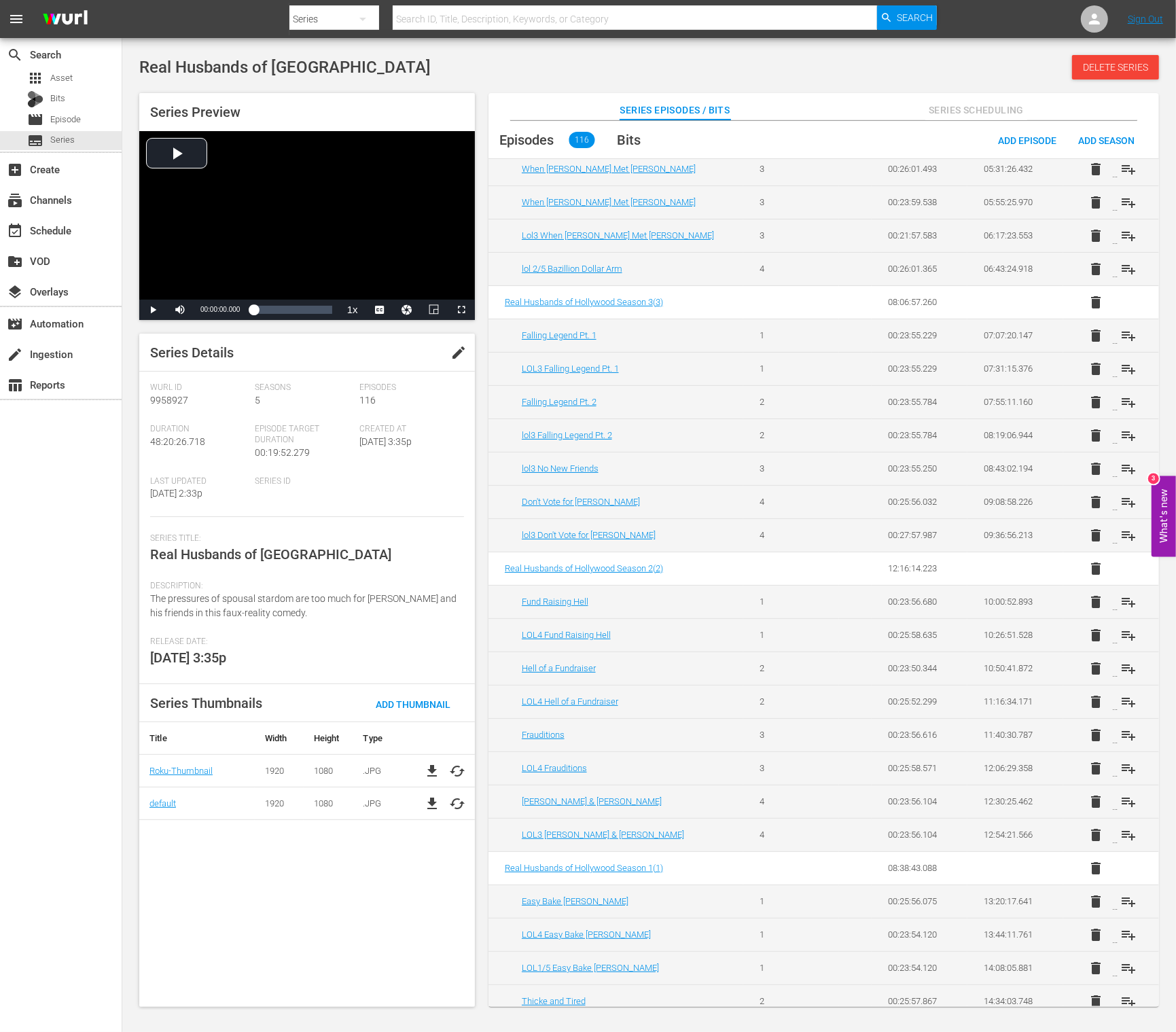
scroll to position [678, 0]
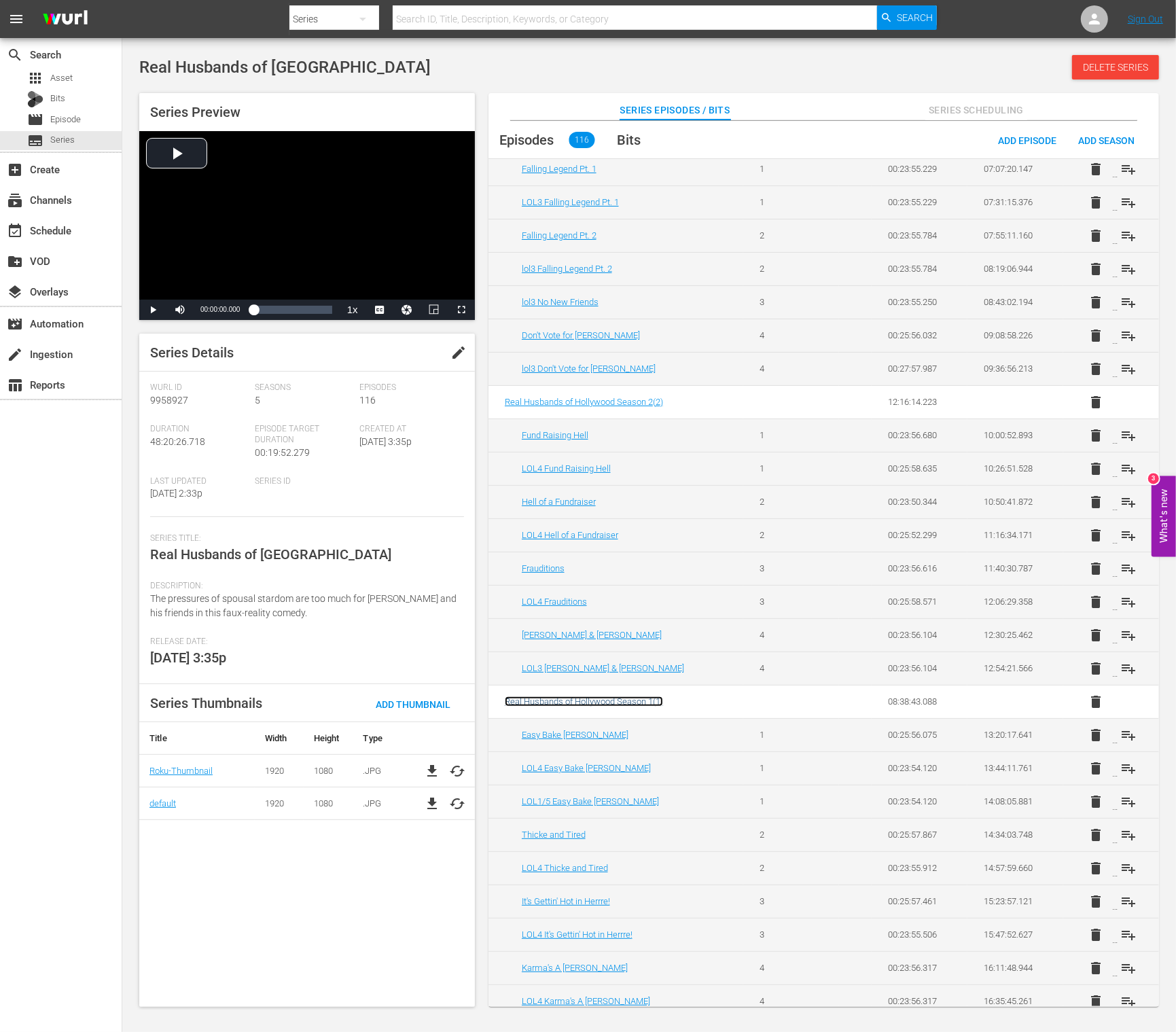
click at [618, 697] on span "Real Husbands of Hollywood Season 1 ( 1 )" at bounding box center [584, 702] width 158 height 11
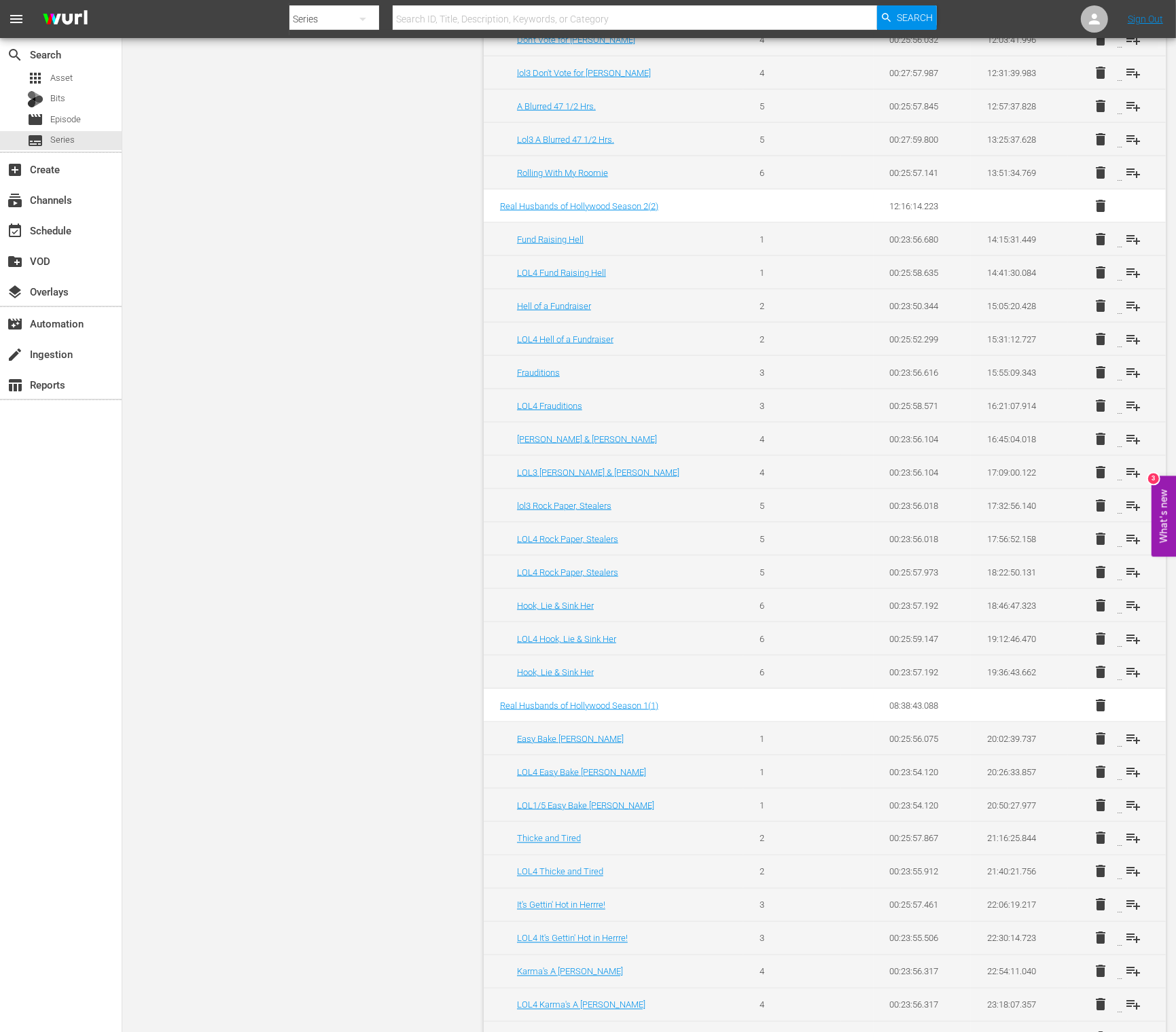
scroll to position [1644, 0]
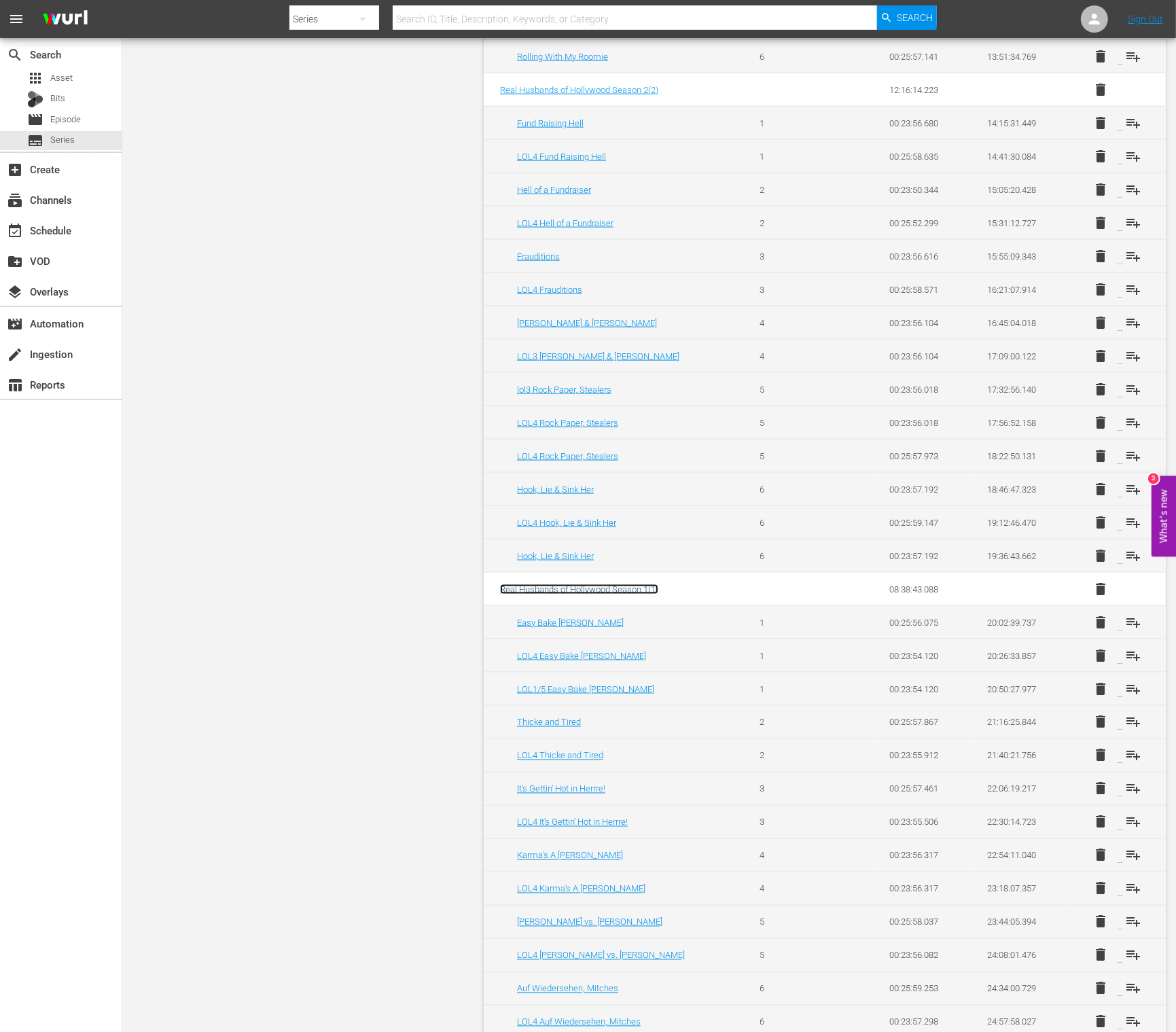
click at [645, 584] on span "Real Husbands of Hollywood Season 1 ( 1 )" at bounding box center [579, 589] width 158 height 11
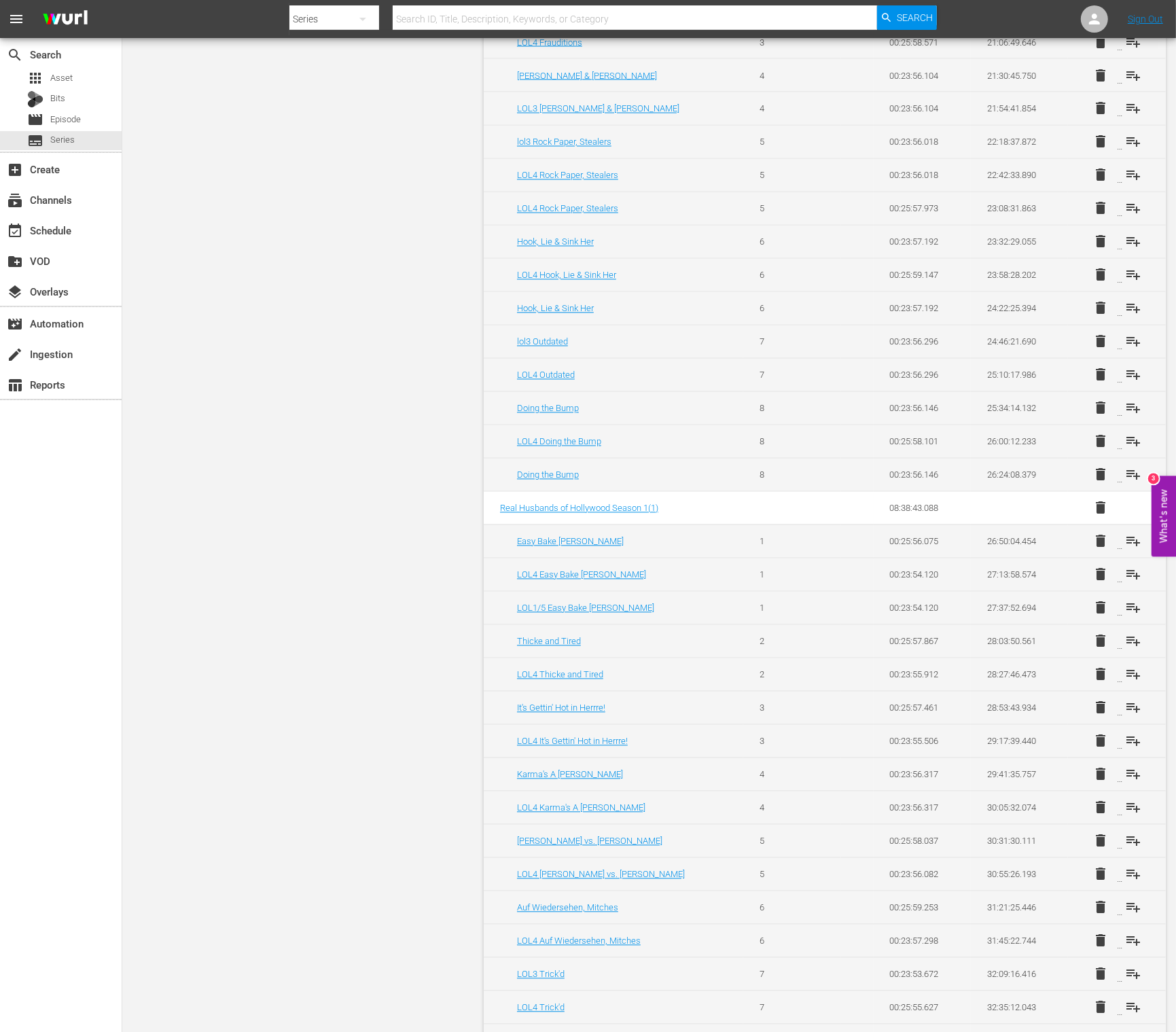
scroll to position [2305, 0]
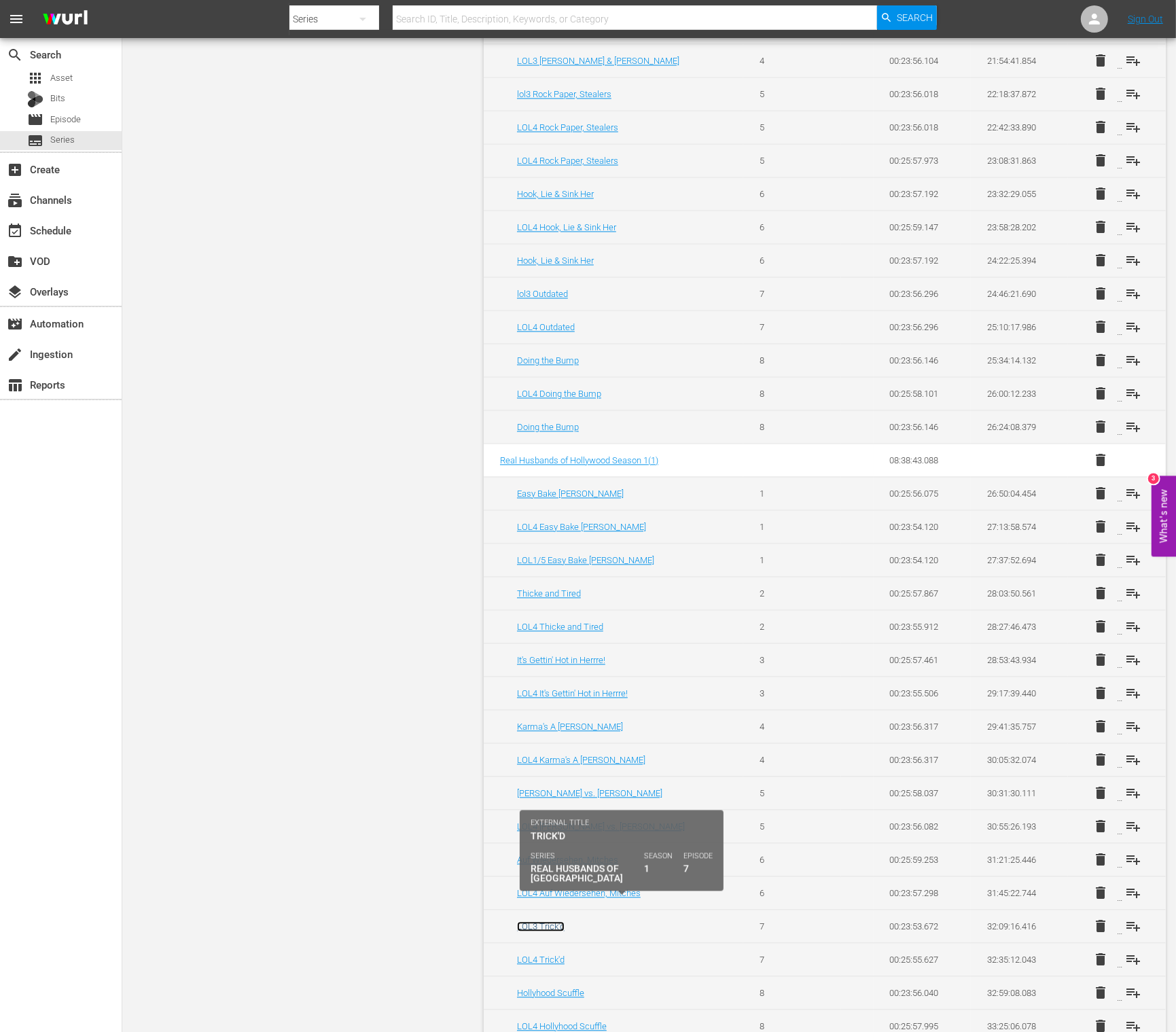
click at [553, 922] on link "LOL3 Trick'd" at bounding box center [540, 927] width 47 height 11
